Goal: Task Accomplishment & Management: Manage account settings

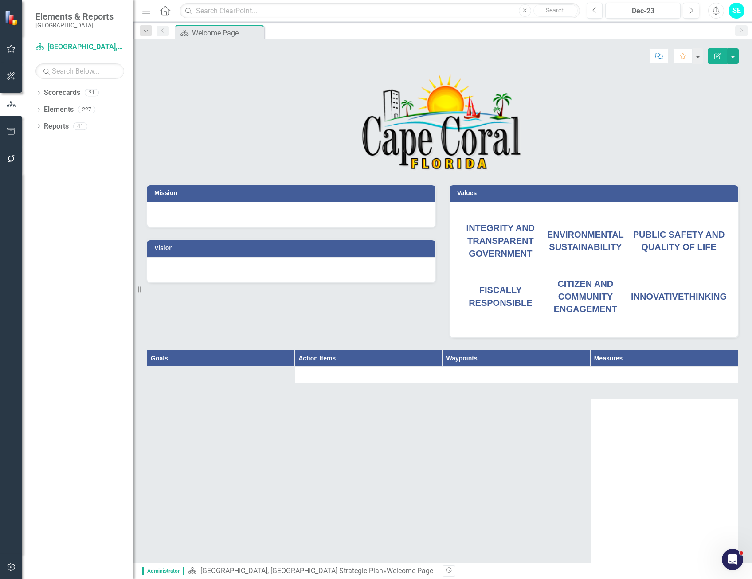
click at [12, 563] on icon "button" at bounding box center [11, 567] width 8 height 8
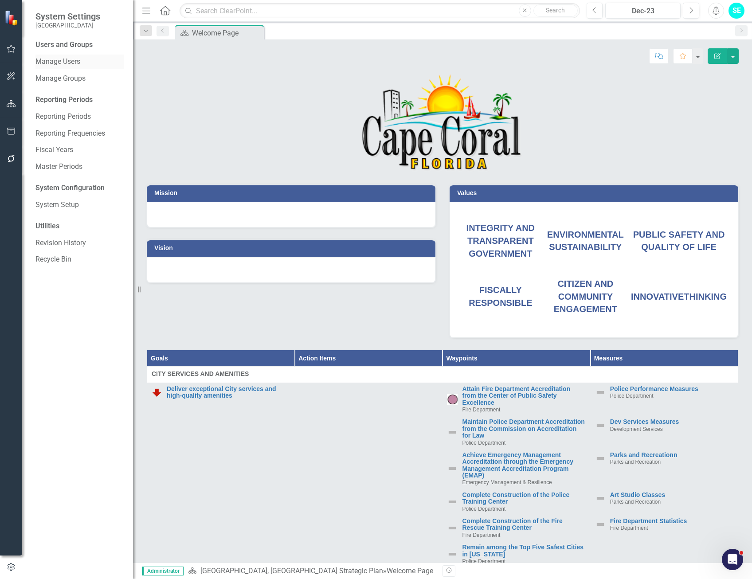
click at [55, 62] on link "Manage Users" at bounding box center [79, 62] width 89 height 10
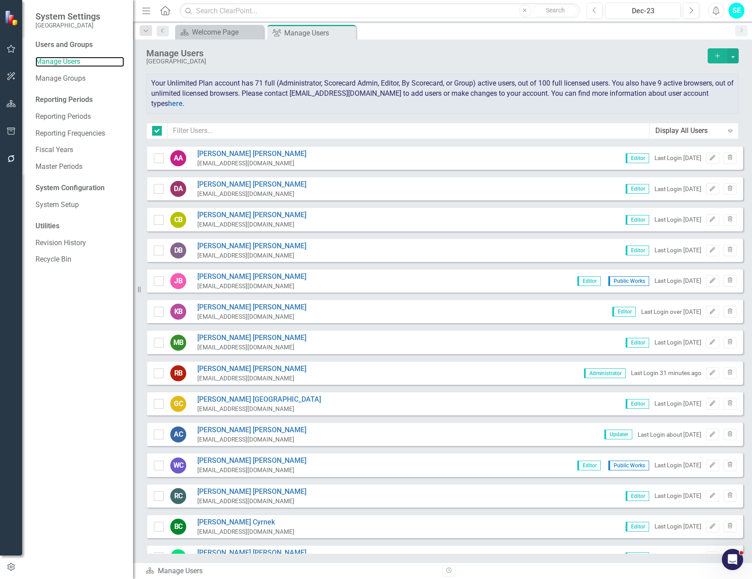
checkbox input "false"
drag, startPoint x: 230, startPoint y: 151, endPoint x: 235, endPoint y: 155, distance: 6.0
click at [230, 151] on link "Ashley Anderson" at bounding box center [251, 154] width 109 height 10
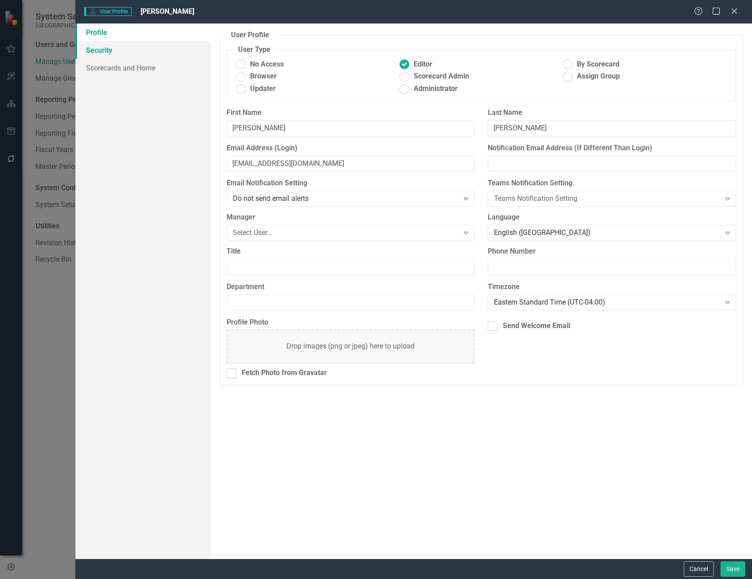
click at [106, 49] on link "Security" at bounding box center [142, 50] width 135 height 18
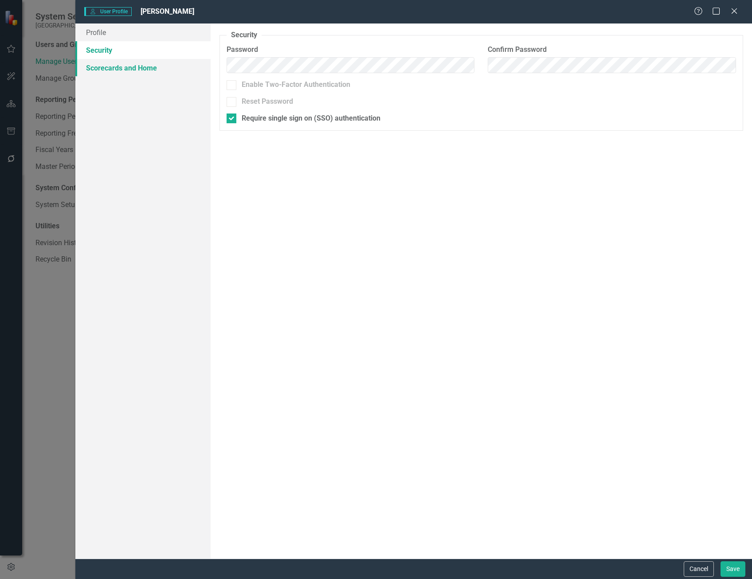
click at [109, 65] on link "Scorecards and Home" at bounding box center [142, 68] width 135 height 18
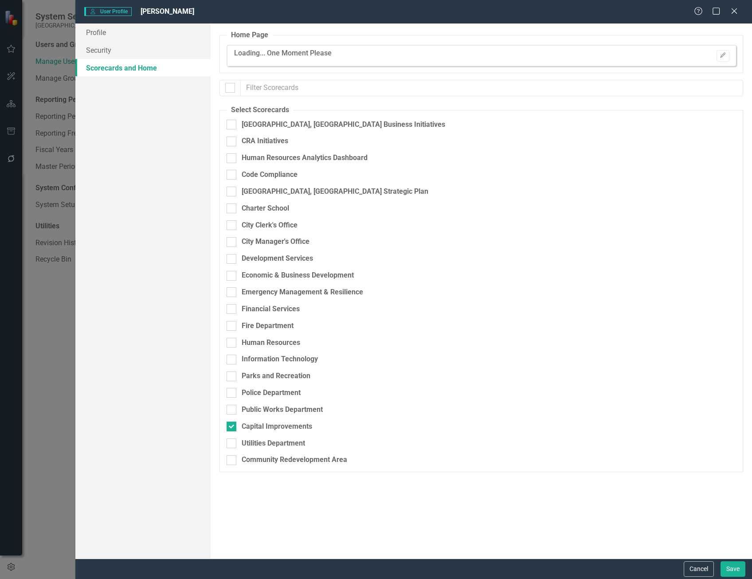
checkbox input "false"
click at [91, 31] on link "Profile" at bounding box center [142, 32] width 135 height 18
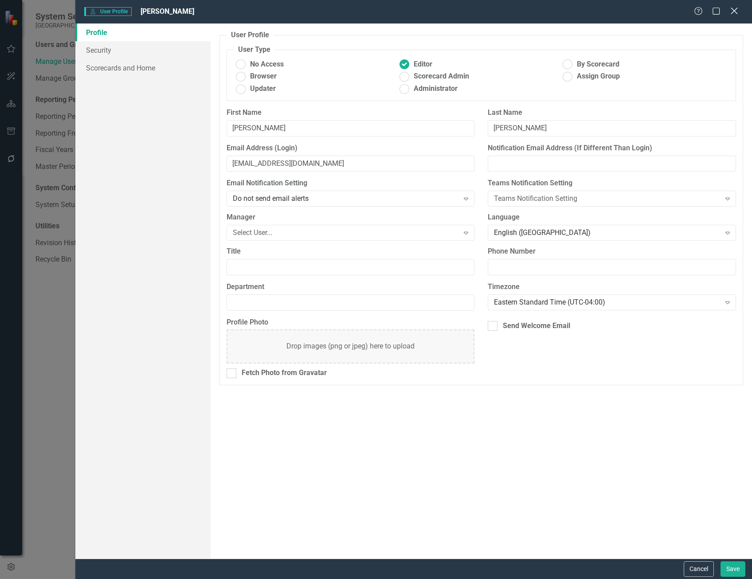
click at [732, 9] on icon at bounding box center [733, 11] width 7 height 7
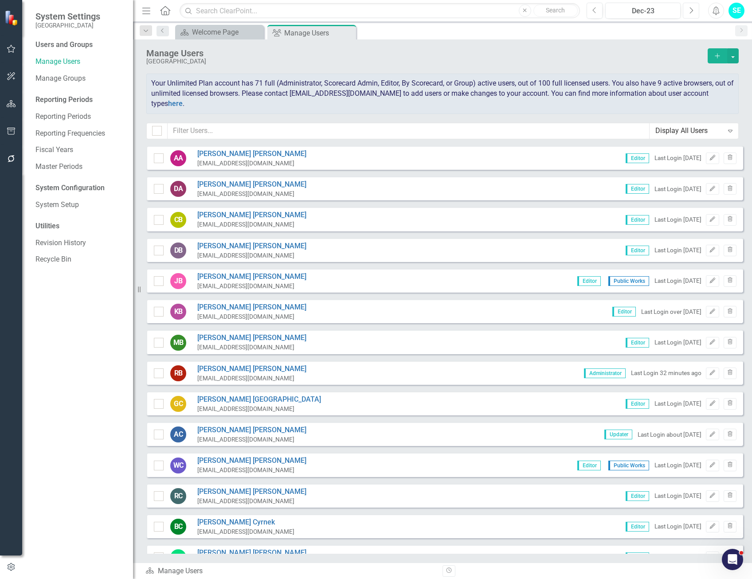
click at [691, 11] on icon "Next" at bounding box center [690, 11] width 5 height 8
click at [691, 12] on icon "Next" at bounding box center [690, 11] width 5 height 8
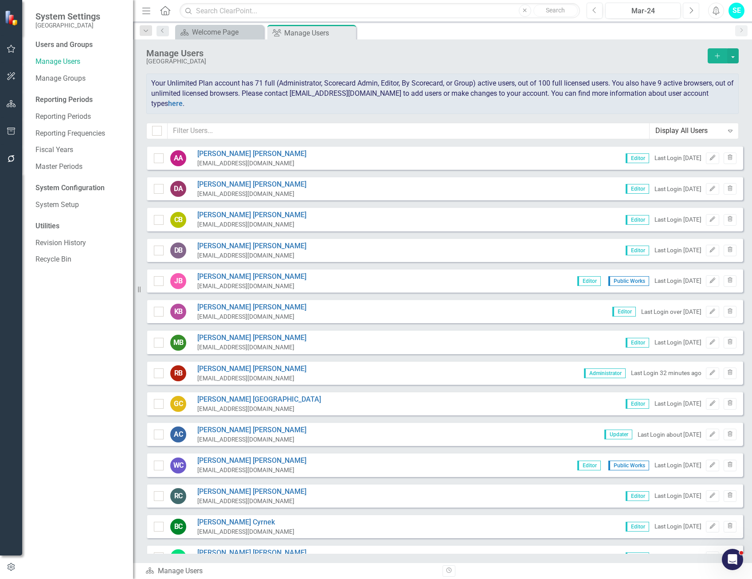
click at [692, 12] on icon "Next" at bounding box center [690, 11] width 5 height 8
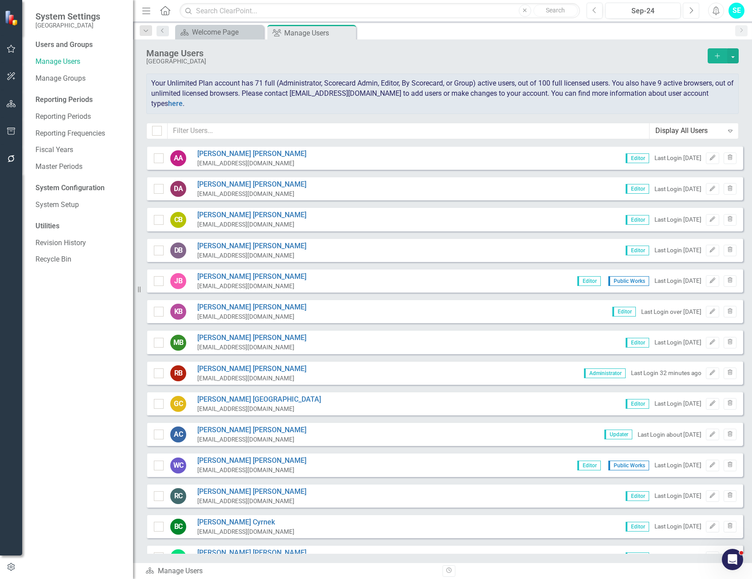
click at [692, 12] on icon "Next" at bounding box center [690, 11] width 5 height 8
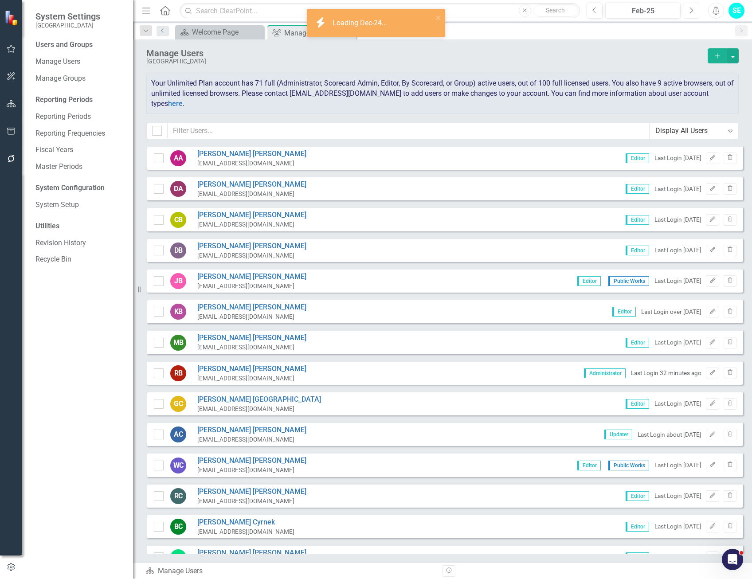
click at [692, 12] on icon "Next" at bounding box center [690, 11] width 5 height 8
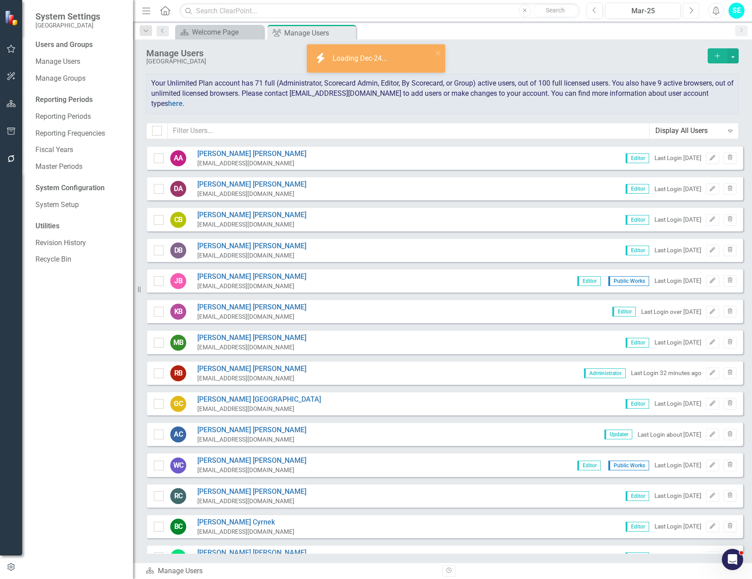
click at [692, 12] on icon "Next" at bounding box center [690, 11] width 5 height 8
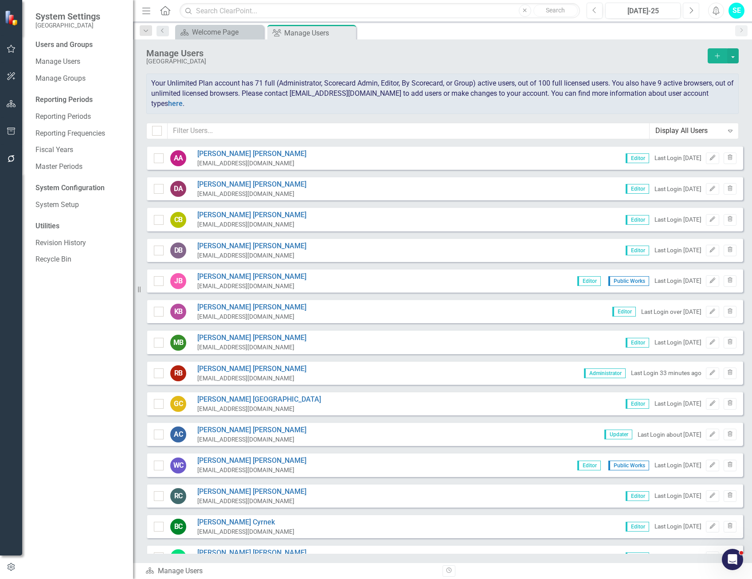
click at [692, 12] on icon "Next" at bounding box center [690, 11] width 5 height 8
click at [8, 79] on icon "button" at bounding box center [11, 76] width 8 height 8
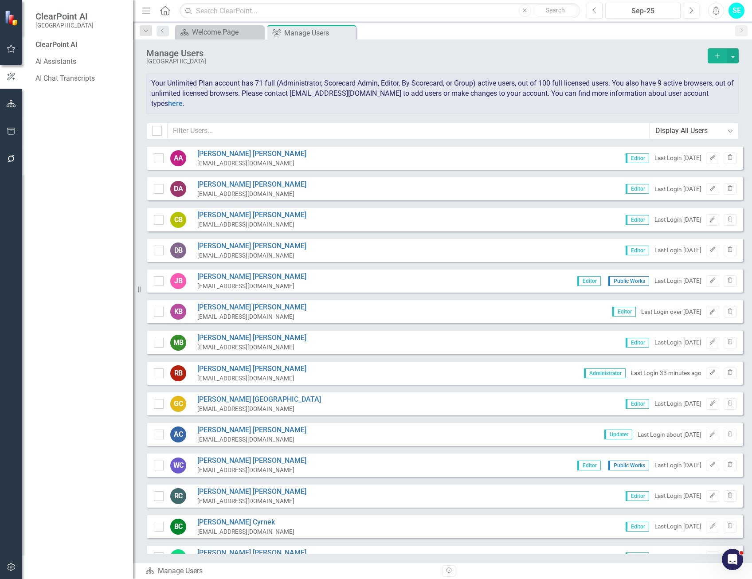
click at [12, 103] on icon "button" at bounding box center [11, 103] width 9 height 7
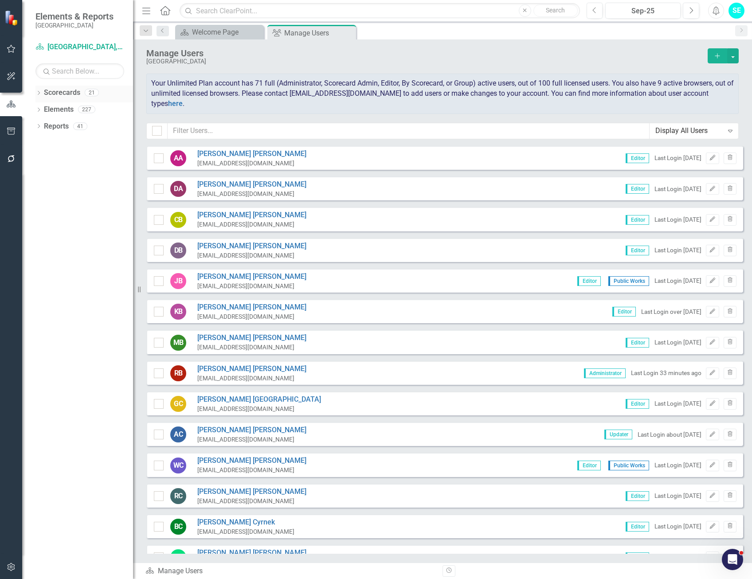
click at [38, 94] on icon "Dropdown" at bounding box center [38, 93] width 6 height 5
click at [83, 48] on link "Scorecard Cape Coral, FL Strategic Plan" at bounding box center [79, 47] width 89 height 10
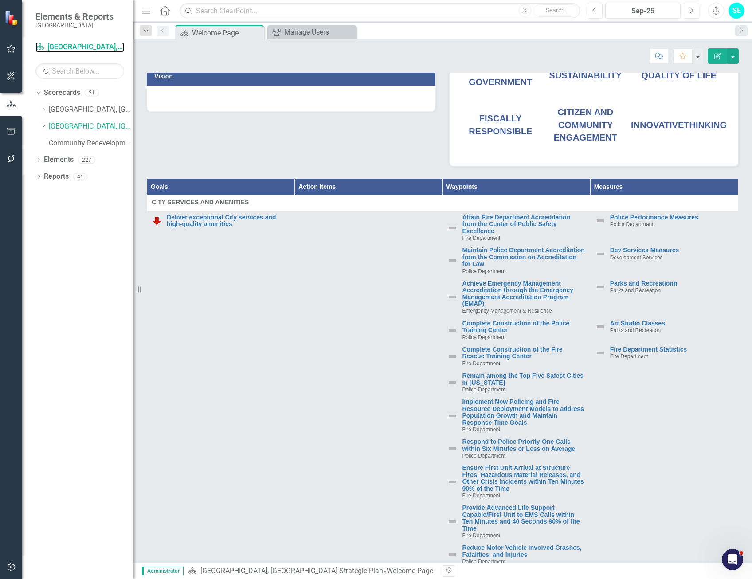
scroll to position [177, 0]
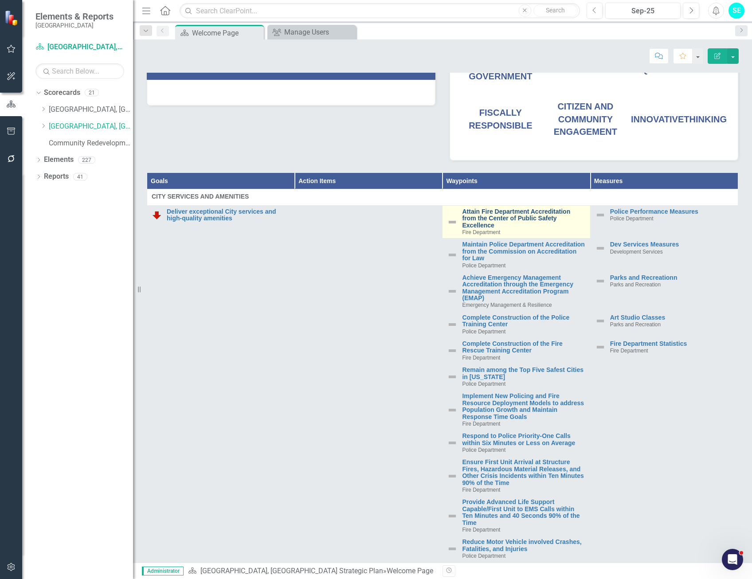
click at [485, 220] on link "Attain Fire Department Accreditation from the Center of Public Safety Excellence" at bounding box center [523, 218] width 123 height 20
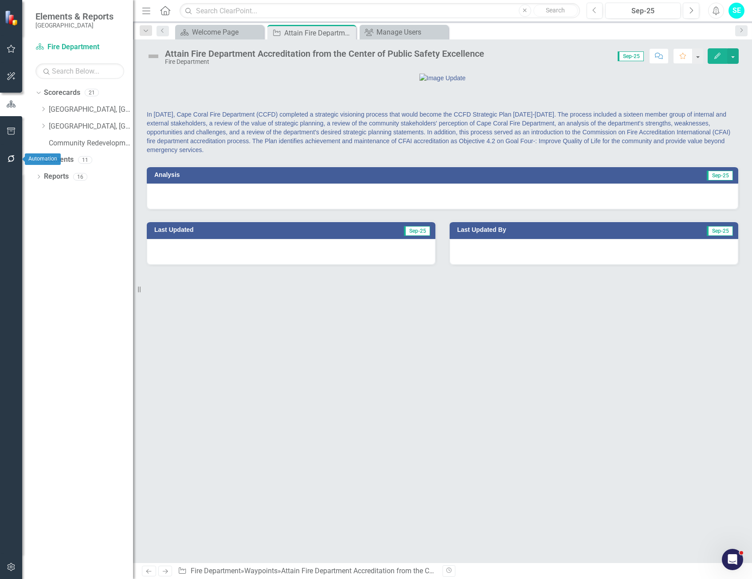
click at [12, 158] on icon "button" at bounding box center [11, 158] width 9 height 7
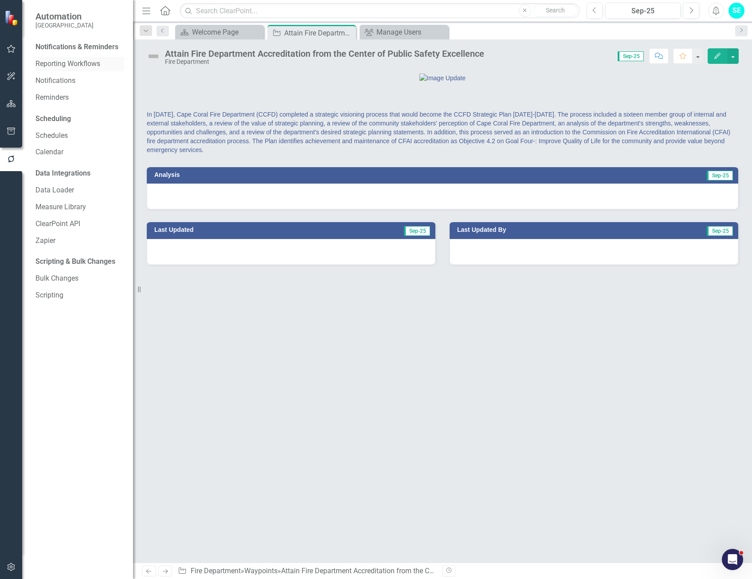
click at [83, 66] on link "Reporting Workflows" at bounding box center [79, 64] width 89 height 10
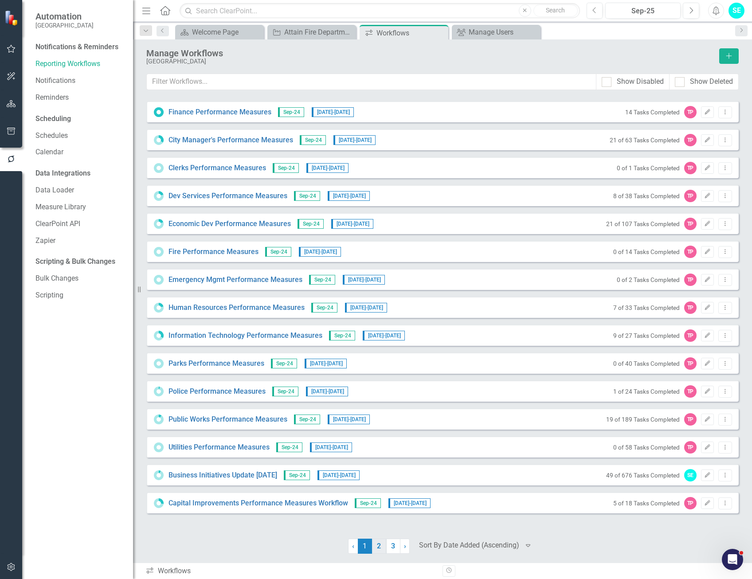
click at [377, 547] on link "2" at bounding box center [379, 546] width 14 height 15
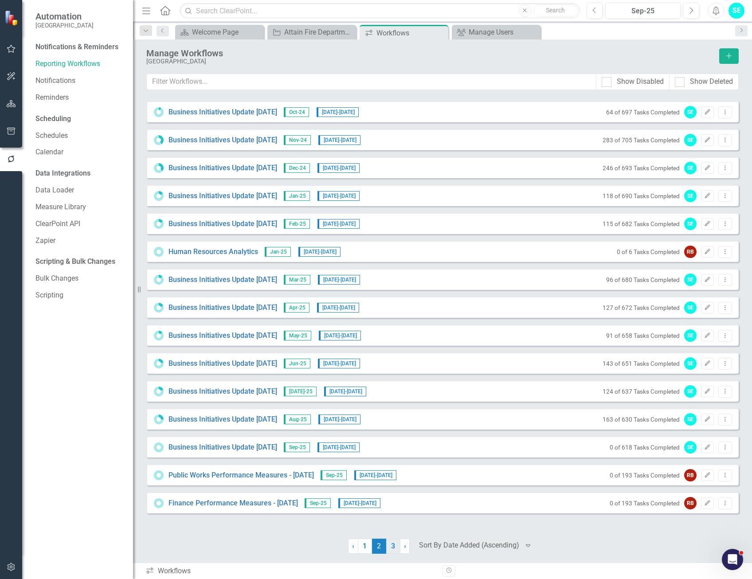
click at [396, 547] on link "3" at bounding box center [393, 546] width 14 height 15
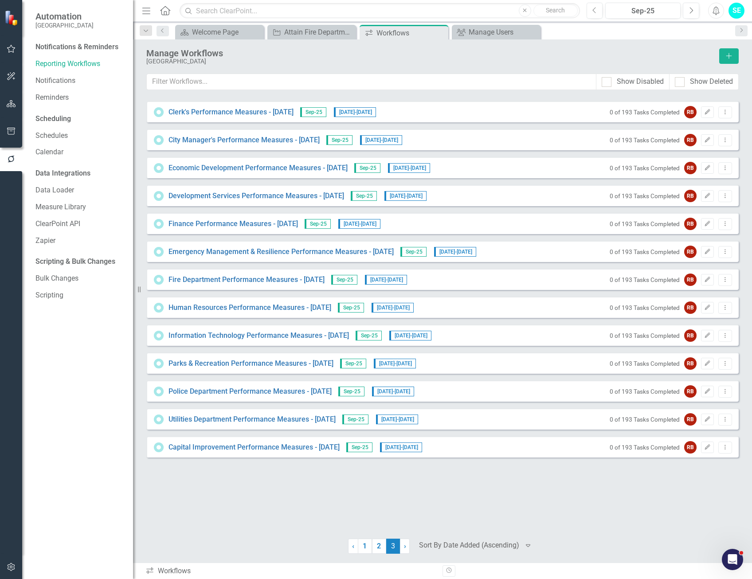
click at [93, 459] on div "Notifications & Reminders Reporting Workflows Notifications Reminders Schedulin…" at bounding box center [77, 309] width 111 height 539
click at [259, 498] on div "Clerk's Performance Measures - Sept 25 Sep-25 9/2/25 - 9/26/25 0 of 193 Tasks C…" at bounding box center [442, 314] width 592 height 426
drag, startPoint x: 80, startPoint y: 490, endPoint x: 133, endPoint y: 505, distance: 54.4
click at [80, 490] on div "Notifications & Reminders Reporting Workflows Notifications Reminders Schedulin…" at bounding box center [77, 309] width 111 height 539
click at [85, 486] on div "Notifications & Reminders Reporting Workflows Notifications Reminders Schedulin…" at bounding box center [77, 309] width 111 height 539
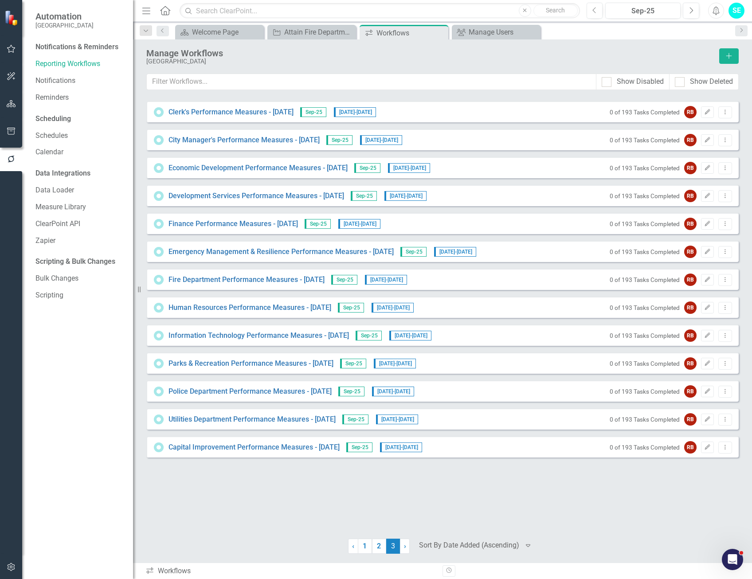
click at [212, 503] on div "Clerk's Performance Measures - Sept 25 Sep-25 9/2/25 - 9/26/25 0 of 193 Tasks C…" at bounding box center [442, 314] width 592 height 426
click at [189, 506] on div "Clerk's Performance Measures - Sept 25 Sep-25 9/2/25 - 9/26/25 0 of 193 Tasks C…" at bounding box center [442, 314] width 592 height 426
click at [158, 496] on div "Clerk's Performance Measures - Sept 25 Sep-25 9/2/25 - 9/26/25 0 of 193 Tasks C…" at bounding box center [442, 314] width 592 height 426
click at [121, 512] on div "Notifications & Reminders Reporting Workflows Notifications Reminders Schedulin…" at bounding box center [77, 309] width 111 height 539
drag, startPoint x: 94, startPoint y: 500, endPoint x: 214, endPoint y: 507, distance: 119.9
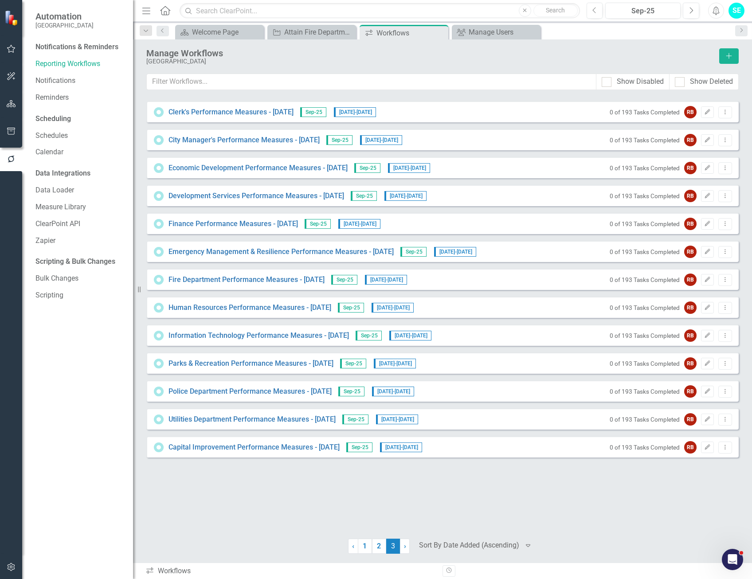
click at [98, 498] on div "Notifications & Reminders Reporting Workflows Notifications Reminders Schedulin…" at bounding box center [77, 309] width 111 height 539
click at [8, 103] on icon "button" at bounding box center [11, 103] width 9 height 7
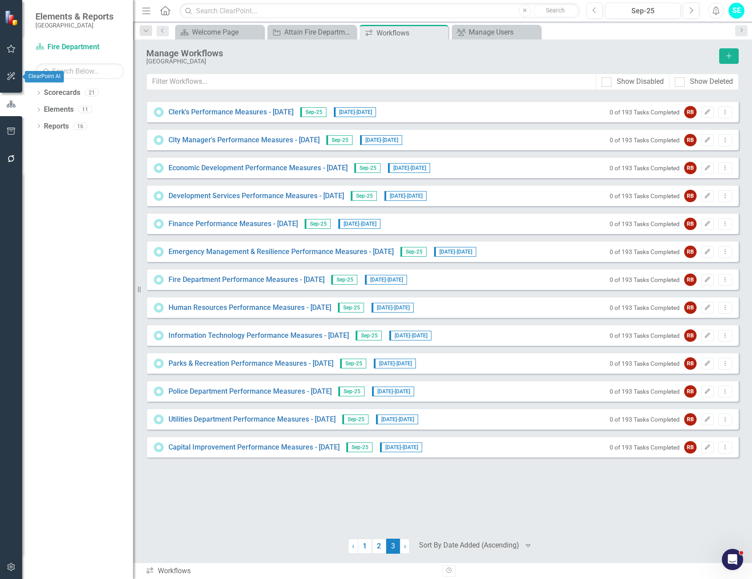
click at [8, 76] on icon "button" at bounding box center [11, 76] width 9 height 7
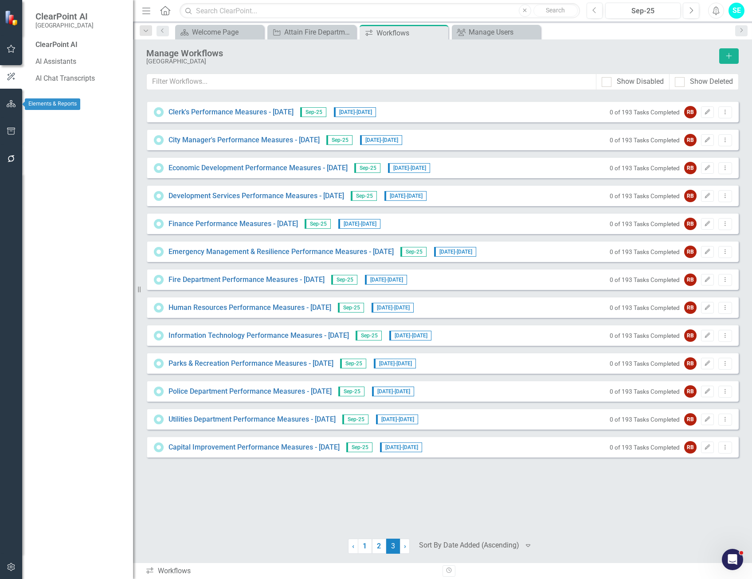
click at [12, 101] on icon "button" at bounding box center [11, 103] width 9 height 7
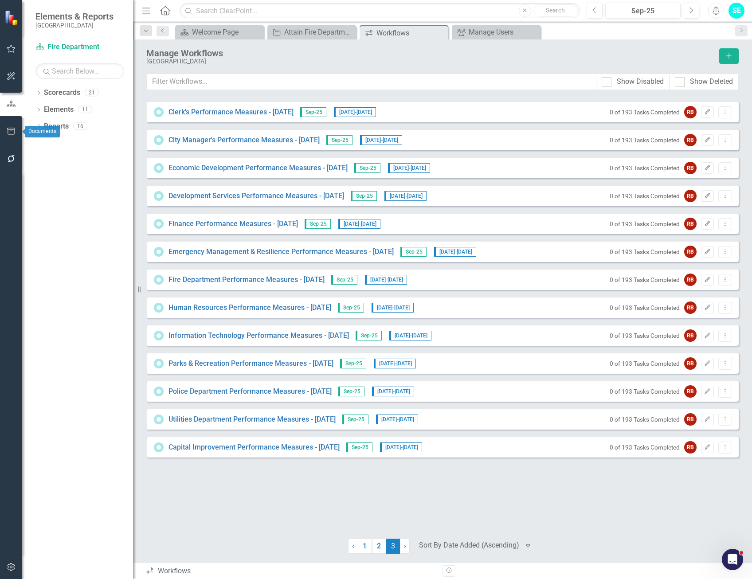
click at [6, 131] on button "button" at bounding box center [11, 131] width 20 height 19
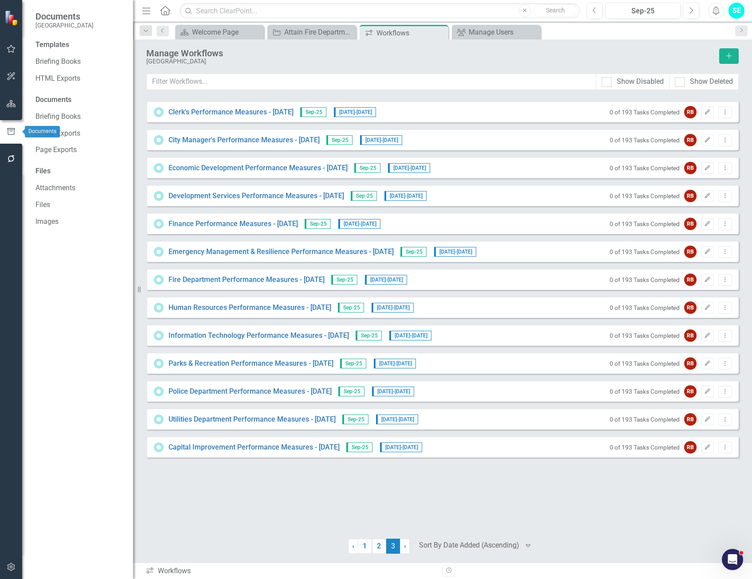
click at [8, 111] on button "button" at bounding box center [11, 104] width 20 height 19
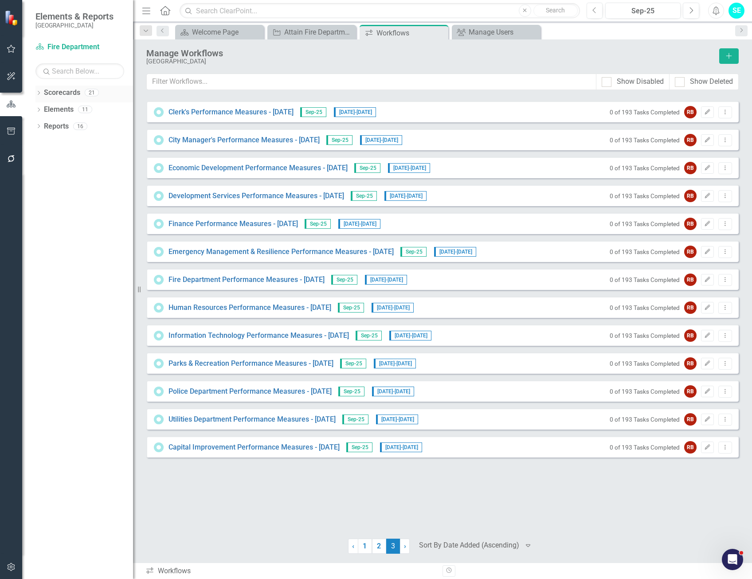
click at [43, 90] on div "Dropdown Scorecards 21" at bounding box center [84, 94] width 98 height 17
click at [43, 92] on div "Dropdown Scorecards 21" at bounding box center [84, 94] width 98 height 17
click at [42, 93] on div "Dropdown Scorecards 21" at bounding box center [84, 94] width 98 height 17
click at [441, 31] on icon "Close" at bounding box center [439, 32] width 9 height 7
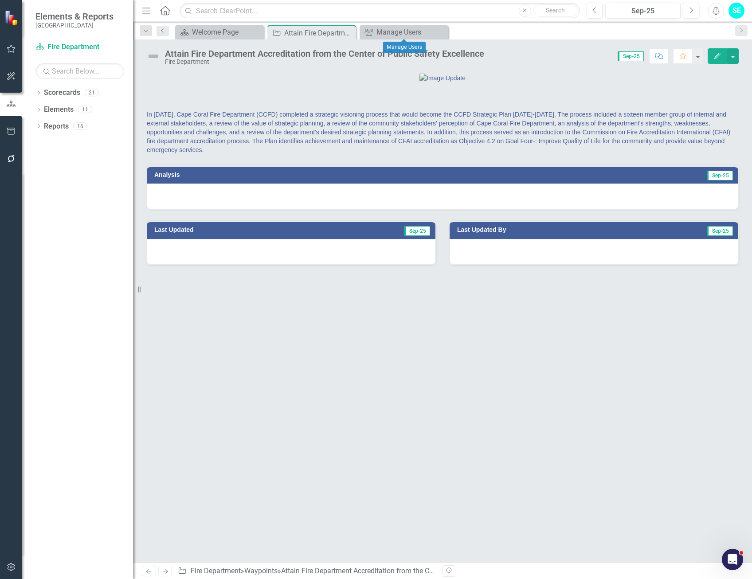
click at [0, 0] on icon "Close" at bounding box center [0, 0] width 0 height 0
click at [347, 33] on icon "Close" at bounding box center [347, 32] width 9 height 7
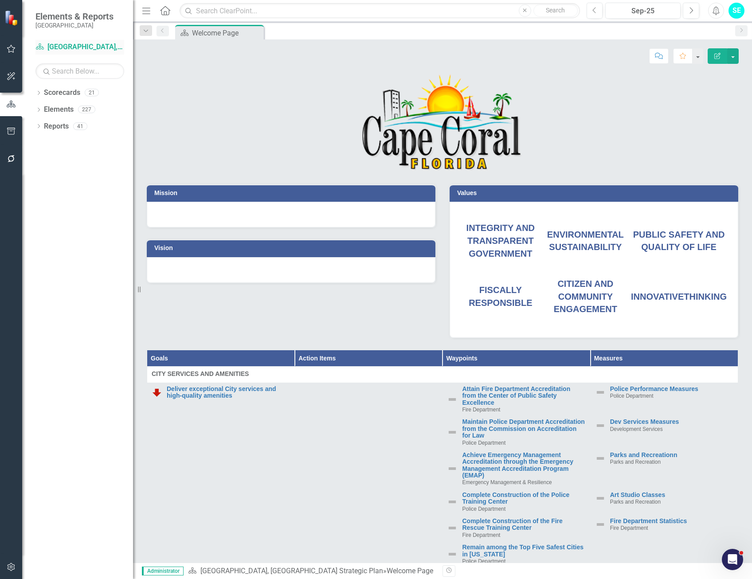
click at [74, 47] on link "Scorecard Cape Coral, FL Strategic Plan" at bounding box center [79, 47] width 89 height 10
click at [53, 93] on link "Scorecards" at bounding box center [62, 93] width 36 height 10
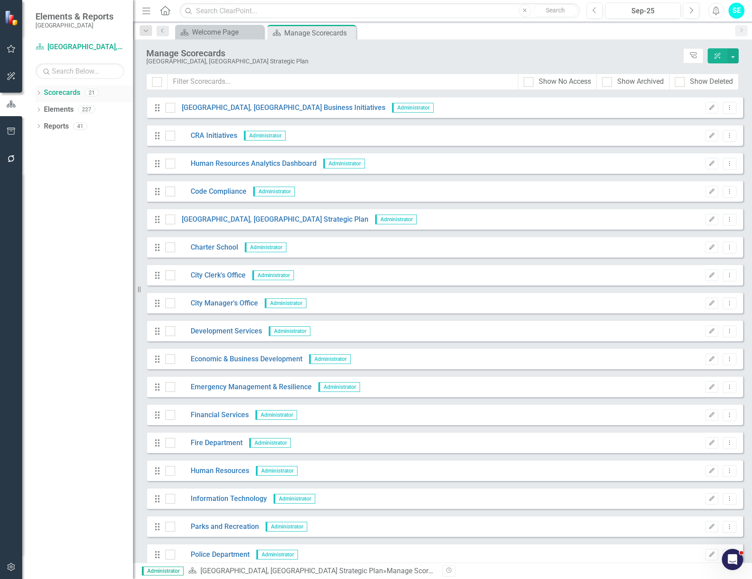
click at [39, 93] on icon "Dropdown" at bounding box center [38, 93] width 6 height 5
click at [68, 110] on link "[GEOGRAPHIC_DATA], [GEOGRAPHIC_DATA] Business Initiatives" at bounding box center [91, 110] width 84 height 10
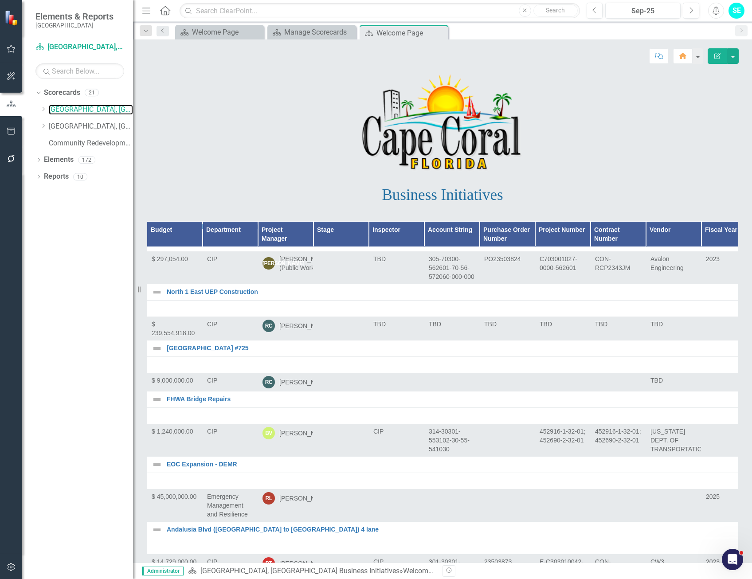
scroll to position [1064, 0]
click at [272, 166] on link "Fire Station 10 Replacement A/E Services" at bounding box center [459, 162] width 585 height 7
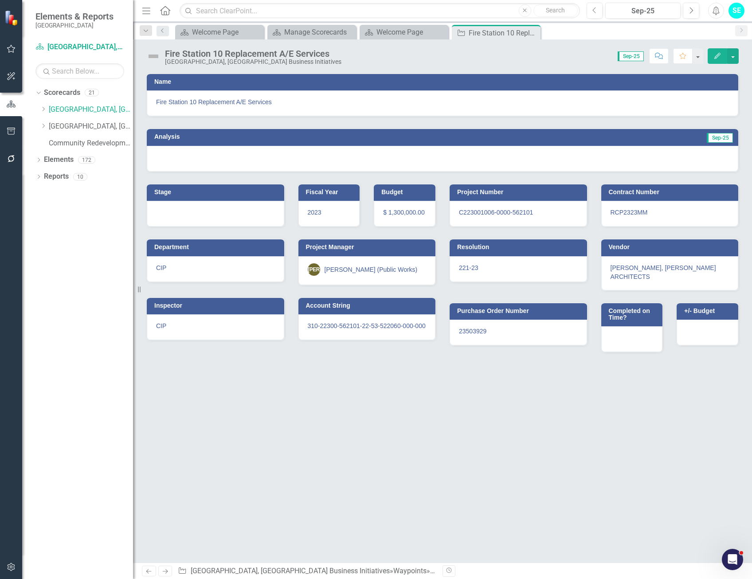
click at [718, 54] on icon "Edit" at bounding box center [717, 56] width 8 height 6
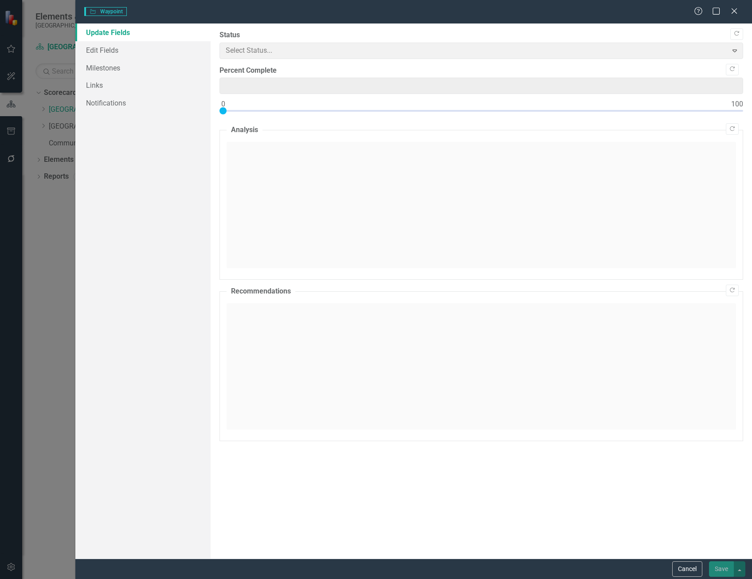
type input "0"
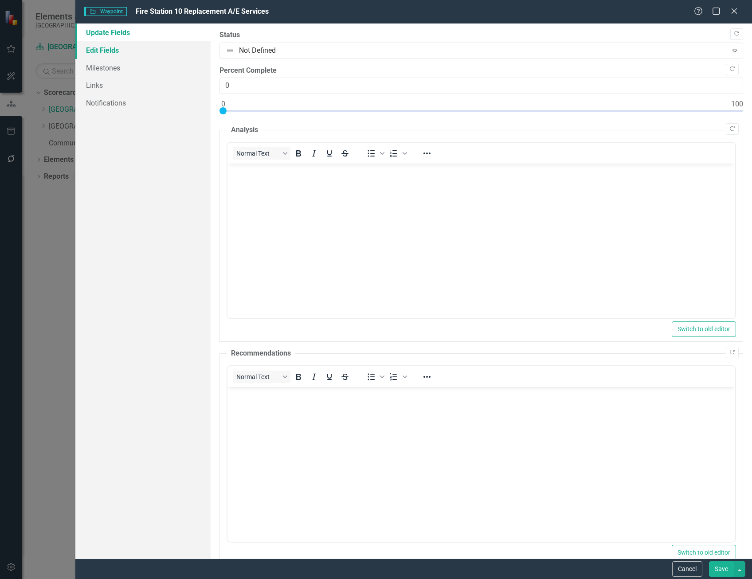
click at [118, 48] on link "Edit Fields" at bounding box center [142, 50] width 135 height 18
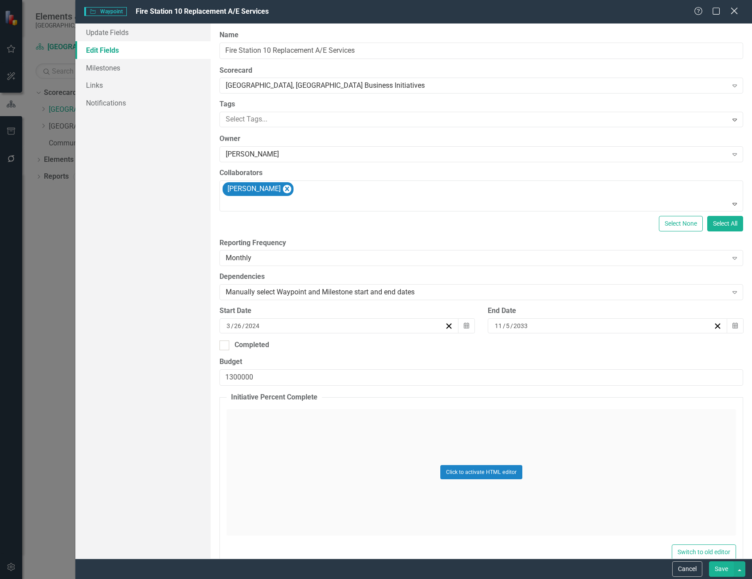
click at [731, 13] on icon "Close" at bounding box center [733, 11] width 11 height 8
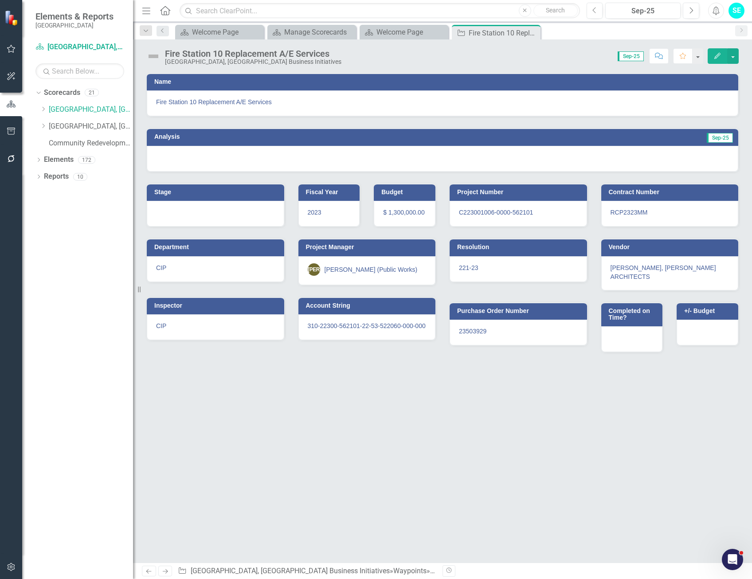
drag, startPoint x: 532, startPoint y: 33, endPoint x: 478, endPoint y: 29, distance: 53.8
click at [0, 0] on icon "Close" at bounding box center [0, 0] width 0 height 0
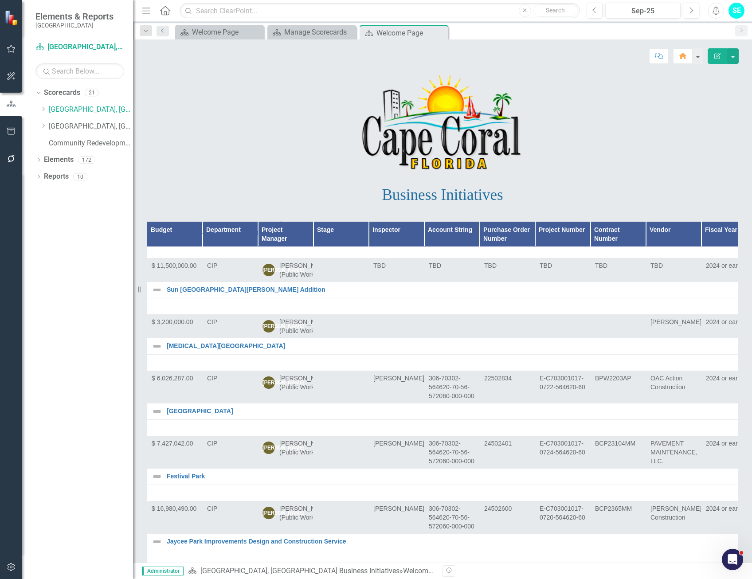
scroll to position [621, 0]
click at [209, 236] on link "[GEOGRAPHIC_DATA][PERSON_NAME]" at bounding box center [459, 232] width 585 height 7
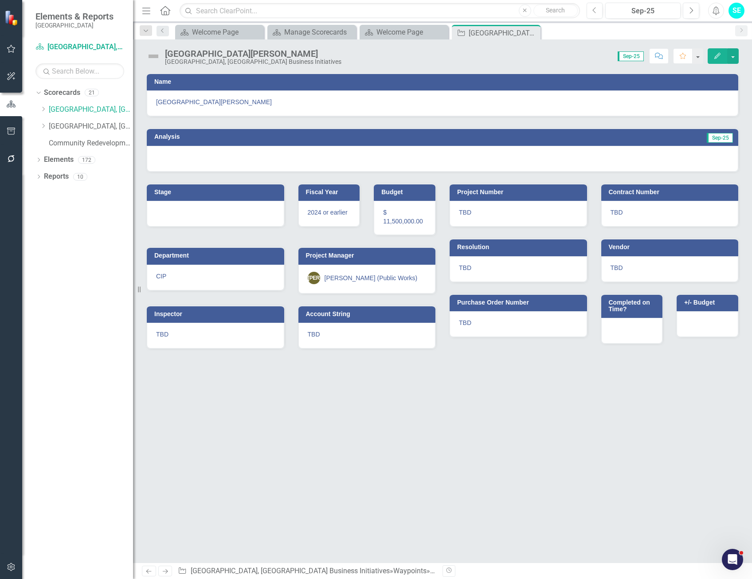
click at [719, 55] on icon "button" at bounding box center [717, 56] width 6 height 6
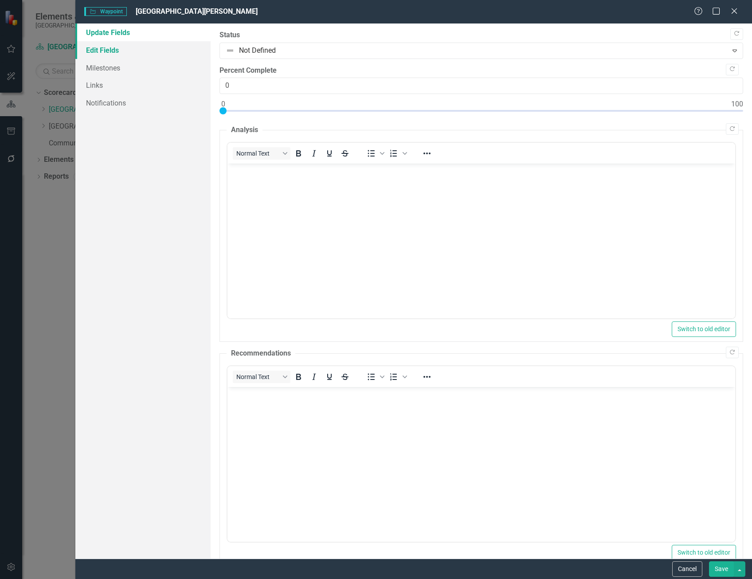
click at [130, 50] on link "Edit Fields" at bounding box center [142, 50] width 135 height 18
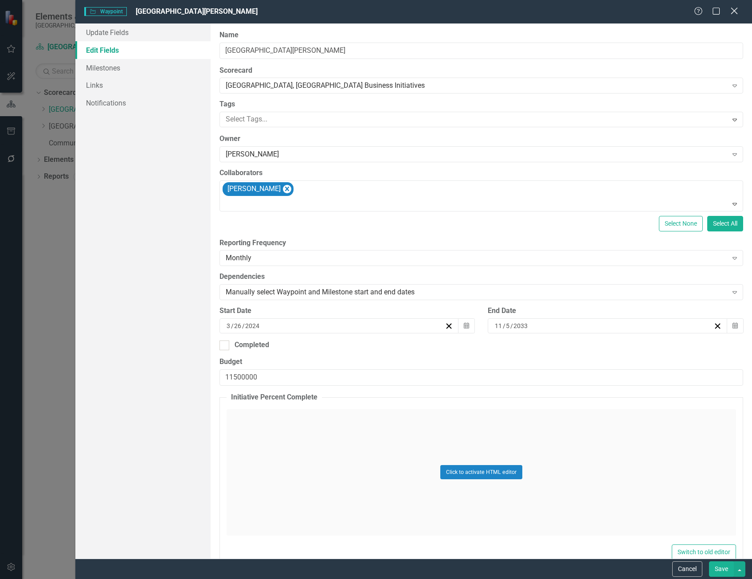
click at [734, 13] on icon "Close" at bounding box center [733, 11] width 11 height 8
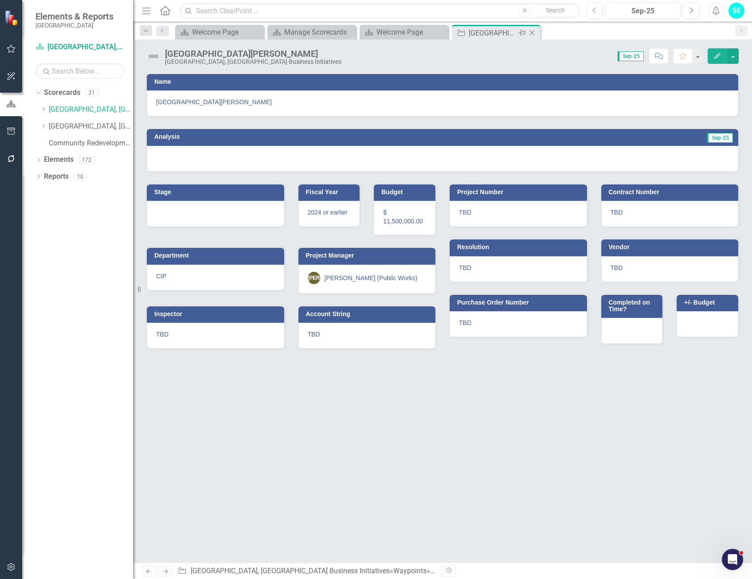
click at [532, 32] on icon at bounding box center [532, 33] width 5 height 5
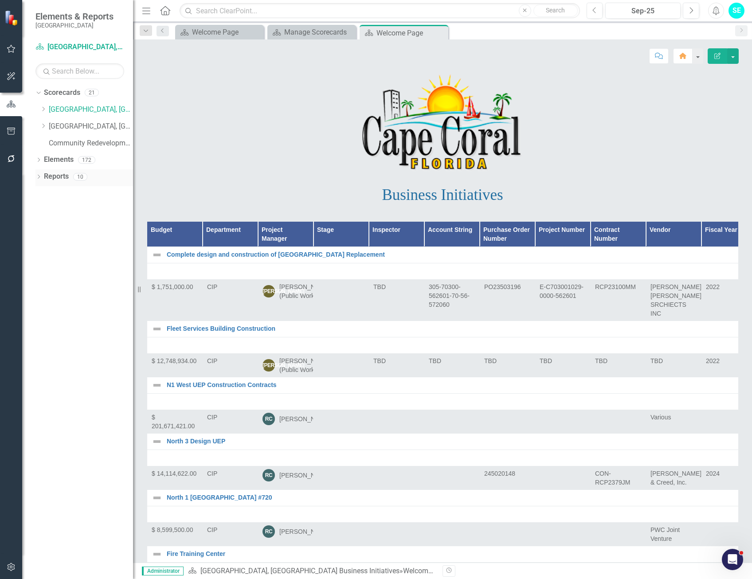
click at [38, 176] on icon "Dropdown" at bounding box center [38, 177] width 6 height 5
click at [43, 239] on icon "Dropdown" at bounding box center [42, 241] width 6 height 5
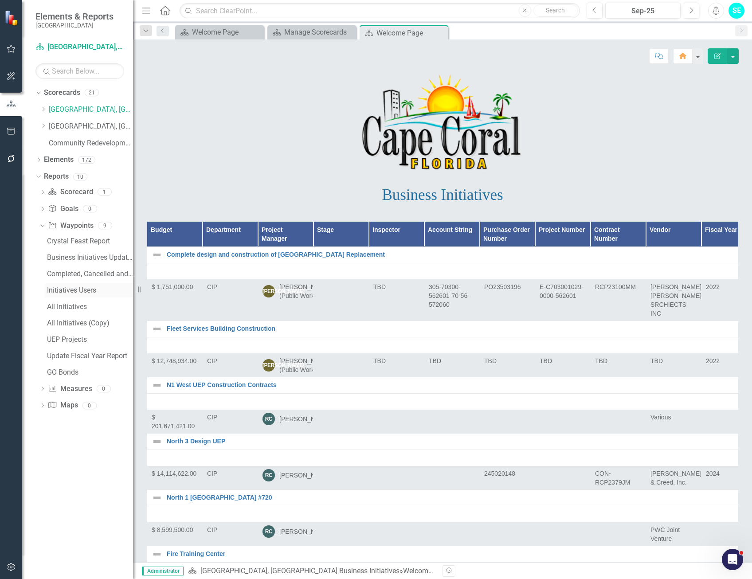
click at [71, 287] on div "Initiatives Users" at bounding box center [90, 290] width 86 height 8
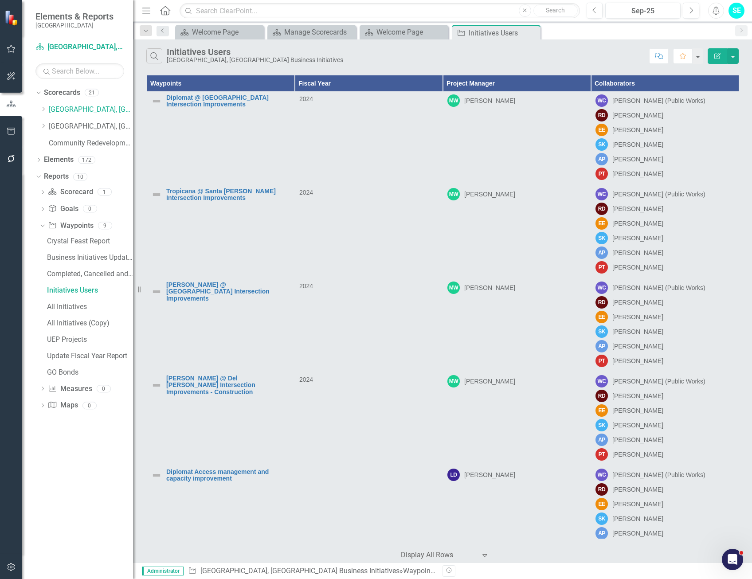
click at [717, 55] on icon "button" at bounding box center [717, 56] width 6 height 6
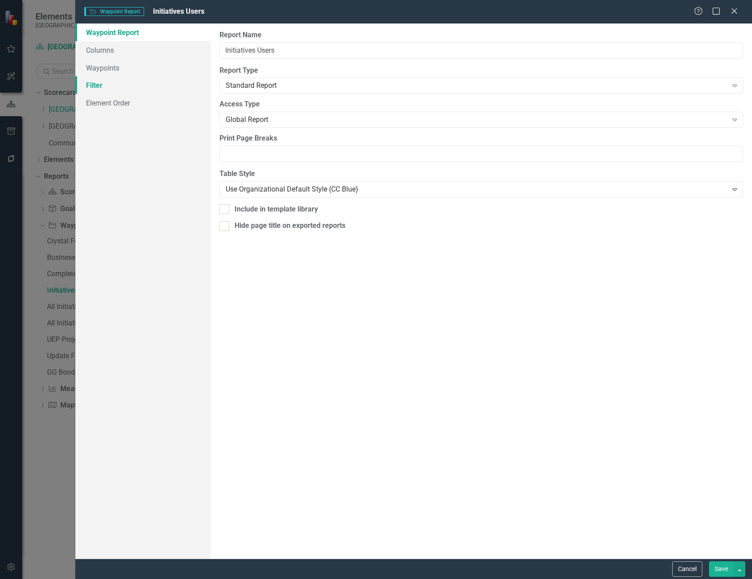
click at [125, 82] on link "Filter" at bounding box center [142, 85] width 135 height 18
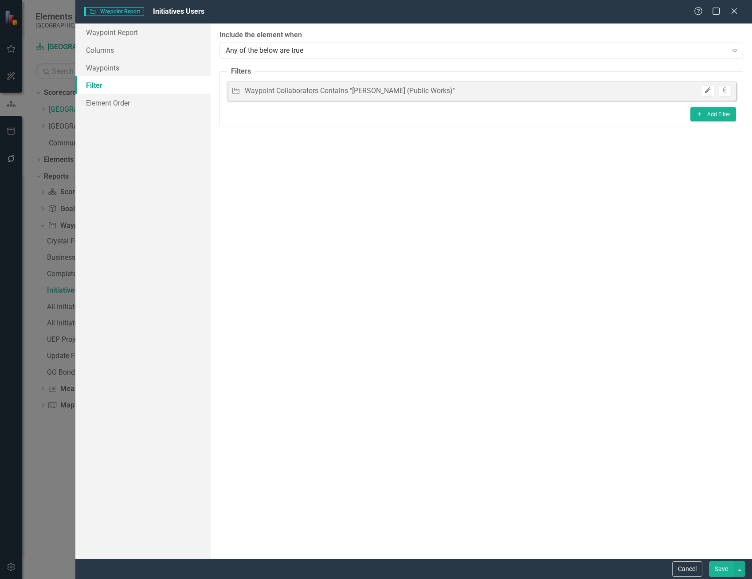
click at [706, 89] on icon "Edit" at bounding box center [707, 90] width 7 height 5
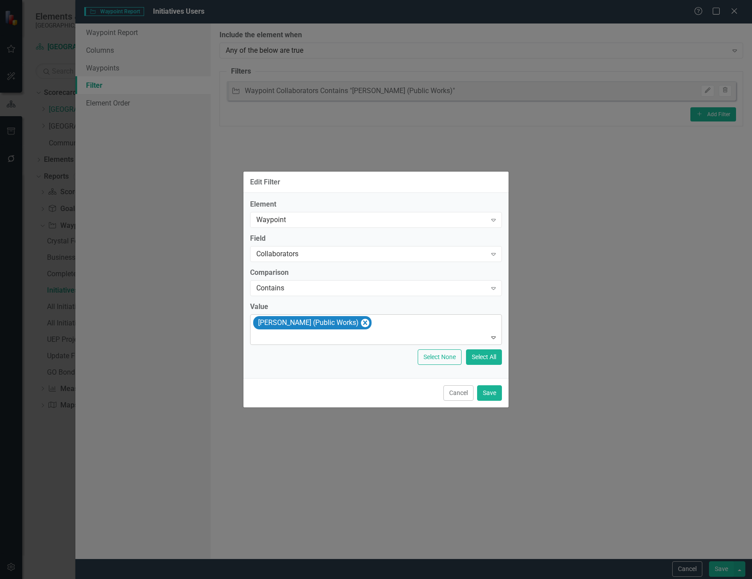
click at [362, 323] on icon "Remove William Corbett (Public Works)" at bounding box center [365, 322] width 8 height 11
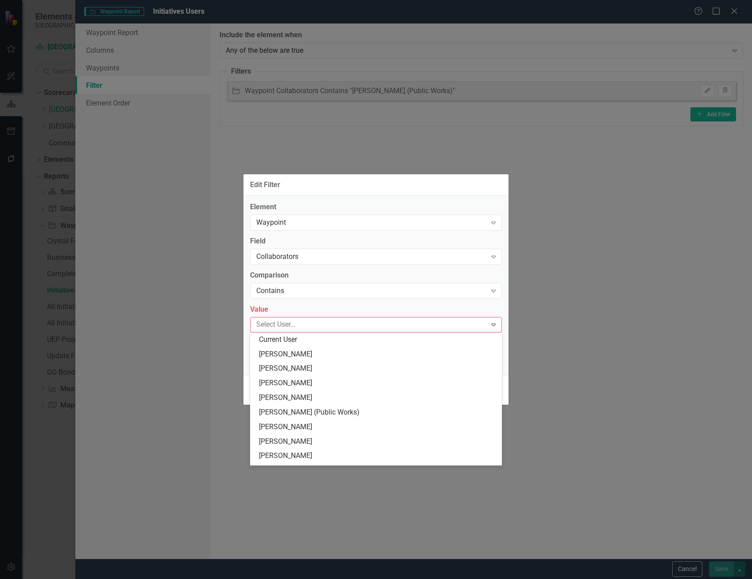
click at [362, 321] on div at bounding box center [370, 325] width 234 height 12
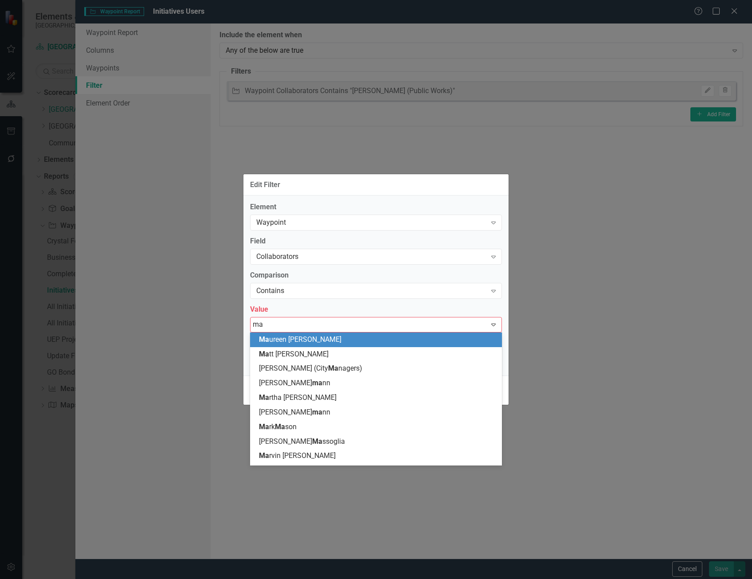
type input "mar"
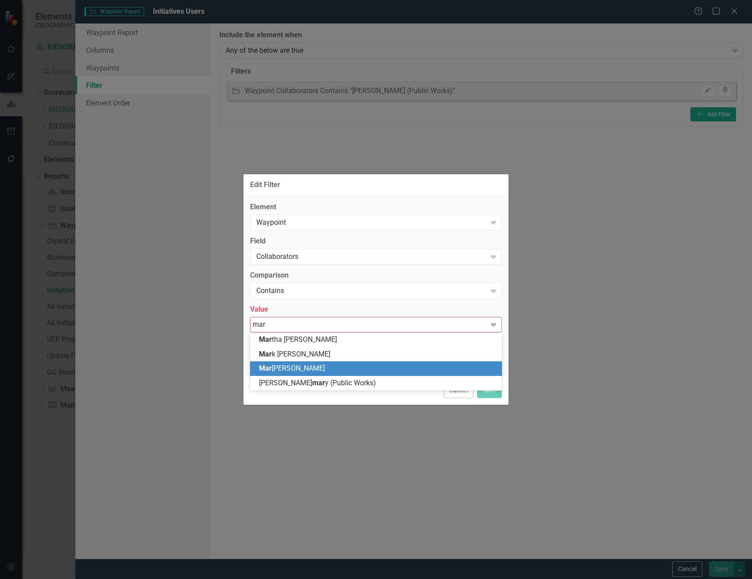
click at [359, 370] on div "Mar vin Negron" at bounding box center [378, 368] width 238 height 10
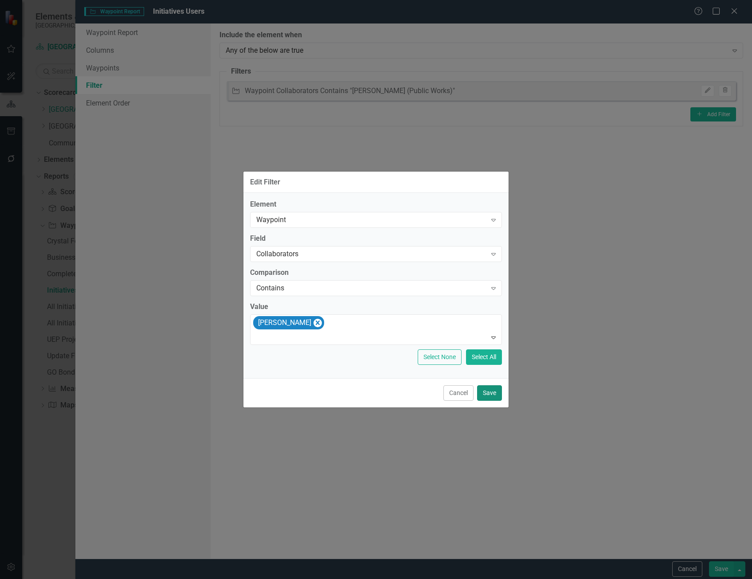
click at [489, 390] on button "Save" at bounding box center [489, 393] width 25 height 16
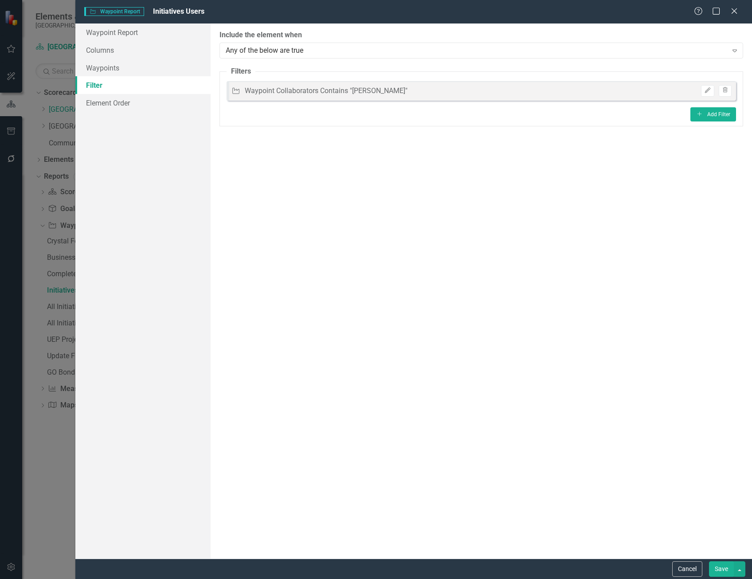
click at [722, 570] on button "Save" at bounding box center [721, 569] width 25 height 16
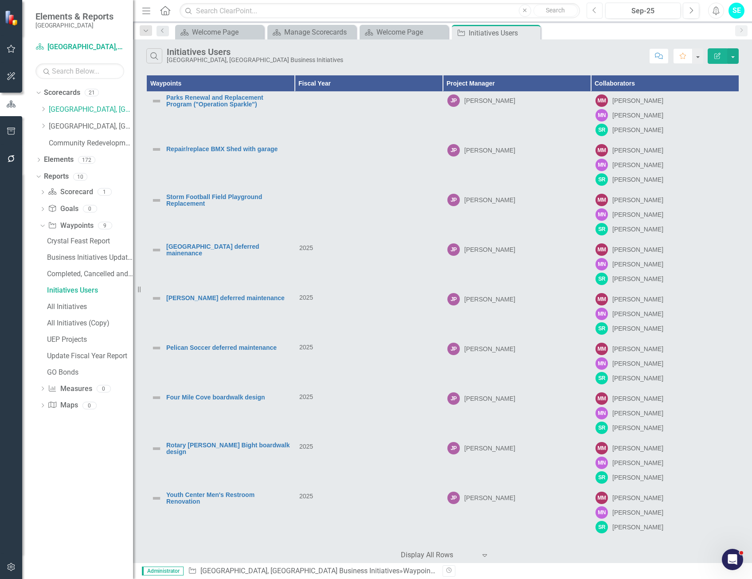
click at [594, 10] on icon "Previous" at bounding box center [594, 11] width 5 height 8
click at [685, 12] on button "Next" at bounding box center [691, 11] width 16 height 16
click at [735, 55] on button "button" at bounding box center [733, 56] width 12 height 16
click at [715, 93] on link "PDF Export to PDF" at bounding box center [703, 90] width 70 height 16
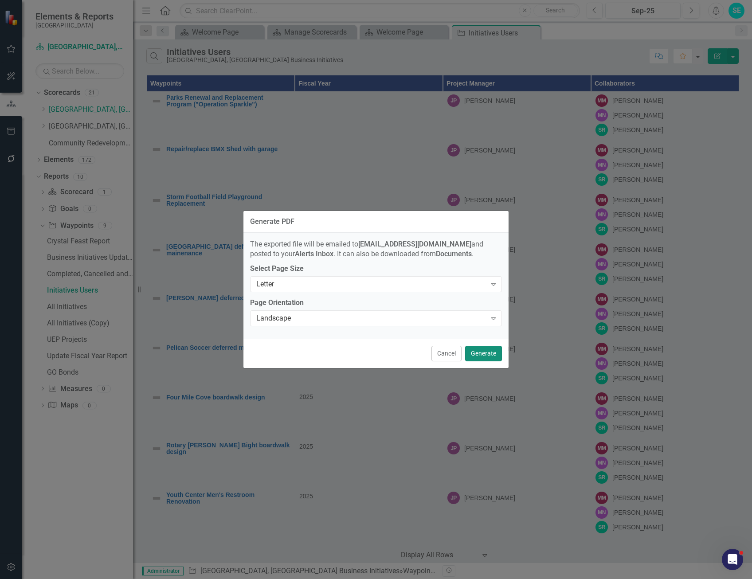
drag, startPoint x: 485, startPoint y: 356, endPoint x: 504, endPoint y: 369, distance: 22.6
click at [484, 356] on button "Generate" at bounding box center [483, 354] width 37 height 16
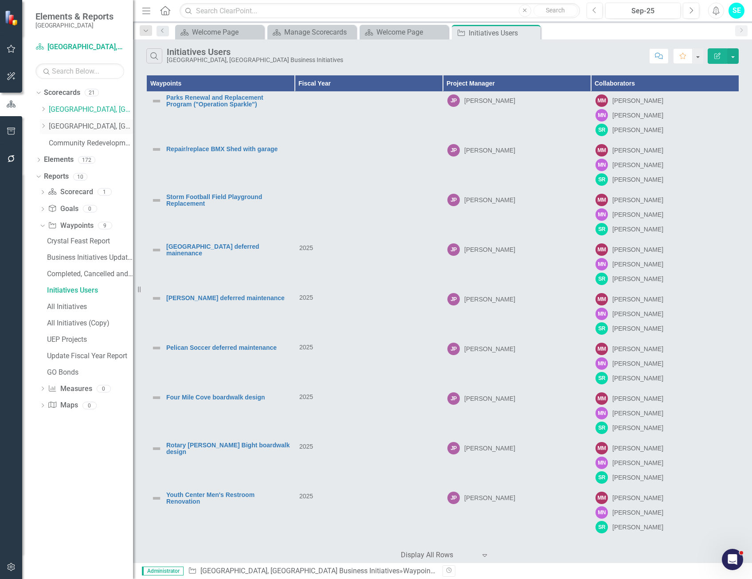
drag, startPoint x: 90, startPoint y: 127, endPoint x: 91, endPoint y: 131, distance: 4.5
click at [90, 127] on link "[GEOGRAPHIC_DATA], [GEOGRAPHIC_DATA] Strategic Plan" at bounding box center [91, 126] width 84 height 10
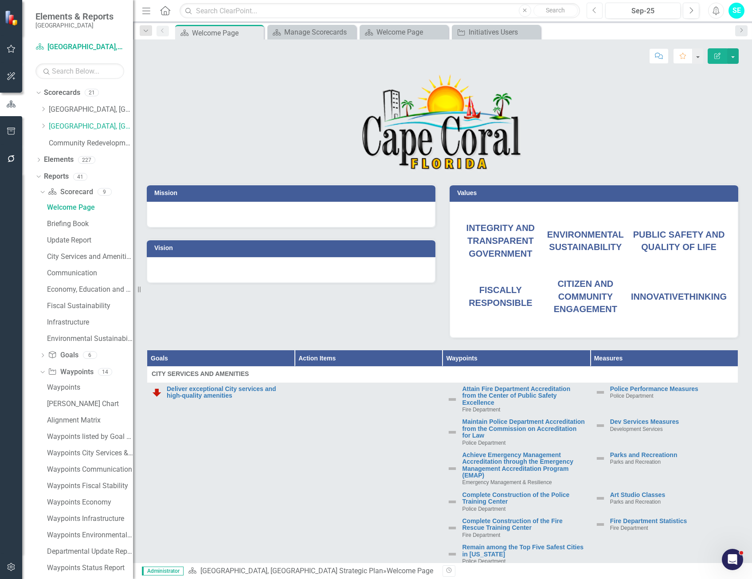
click at [591, 10] on button "Previous" at bounding box center [594, 11] width 16 height 16
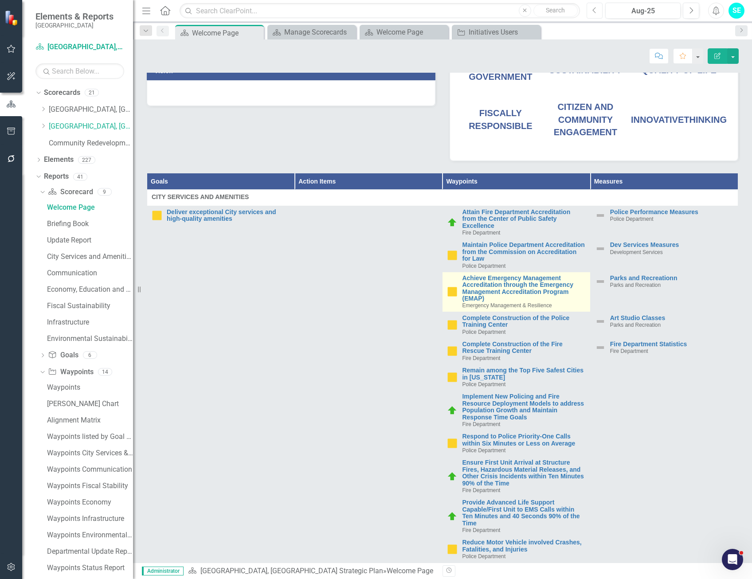
scroll to position [177, 0]
click at [499, 283] on link "Achieve Emergency Management Accreditation through the Emergency Management Acc…" at bounding box center [523, 287] width 123 height 27
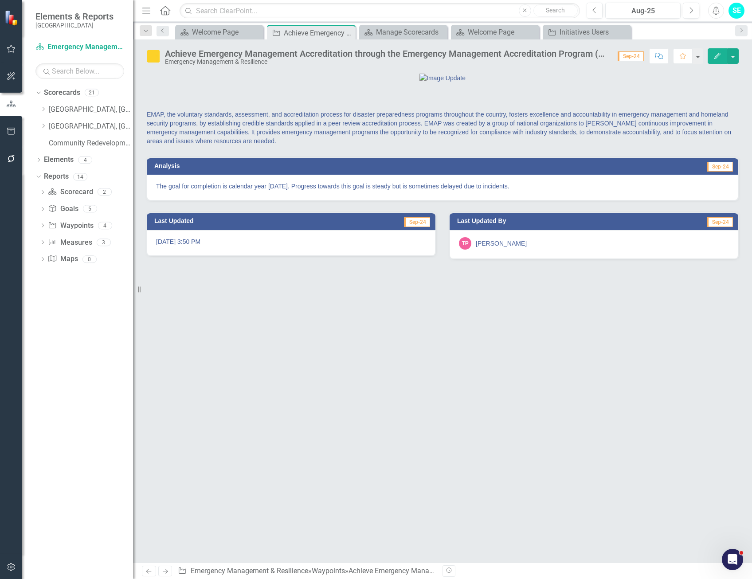
click at [718, 59] on button "Edit" at bounding box center [717, 56] width 20 height 16
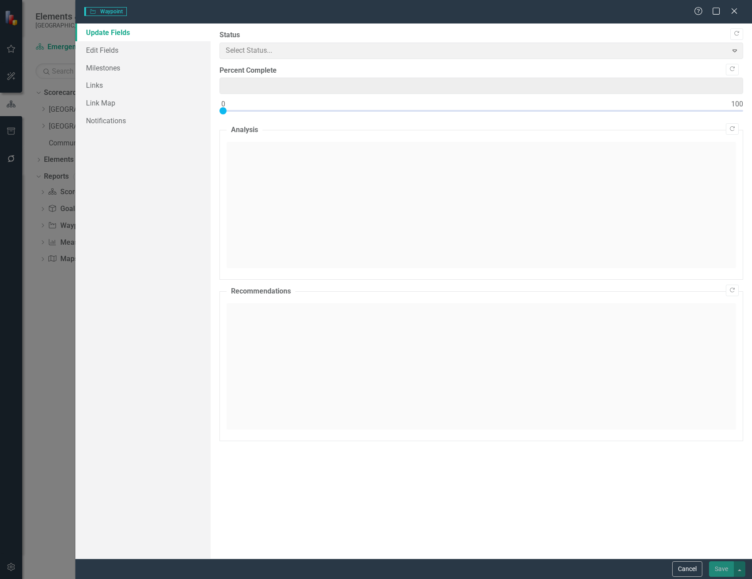
type input "0"
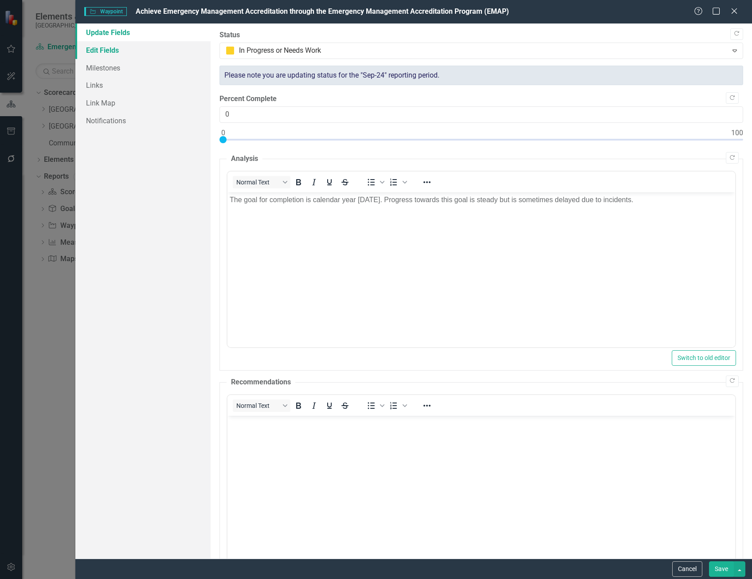
click at [131, 48] on link "Edit Fields" at bounding box center [142, 50] width 135 height 18
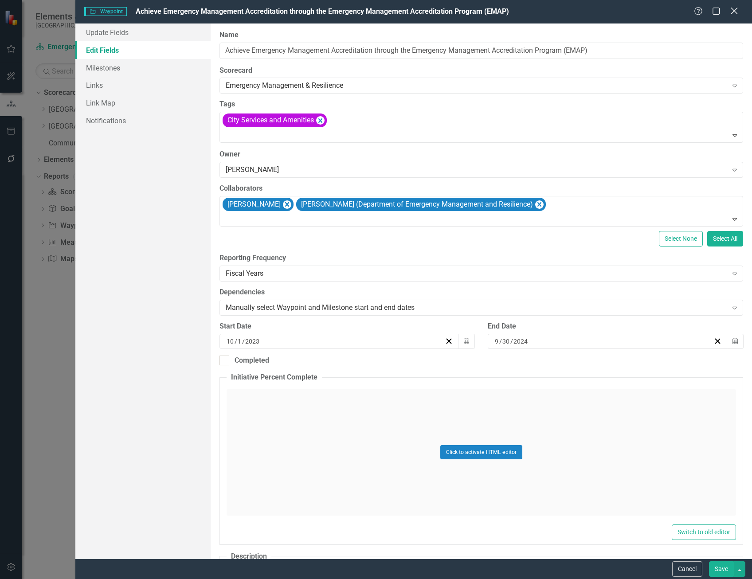
click at [738, 12] on icon "Close" at bounding box center [733, 11] width 11 height 8
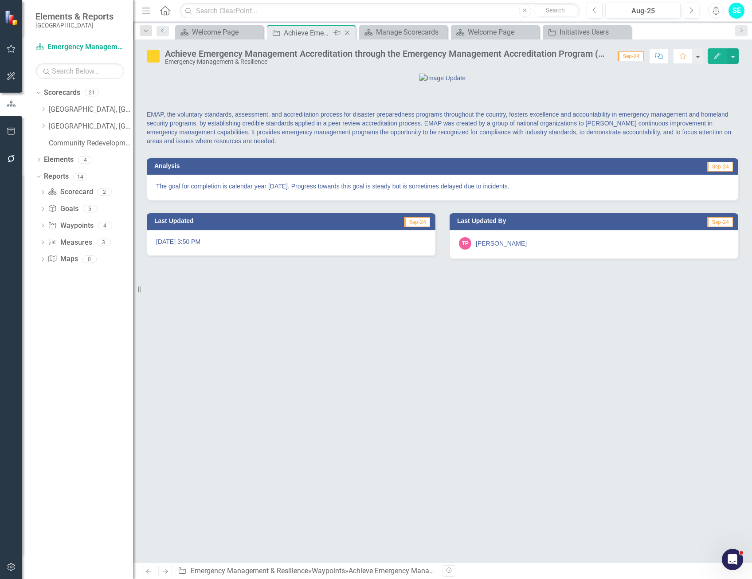
click at [348, 33] on icon "Close" at bounding box center [347, 32] width 9 height 7
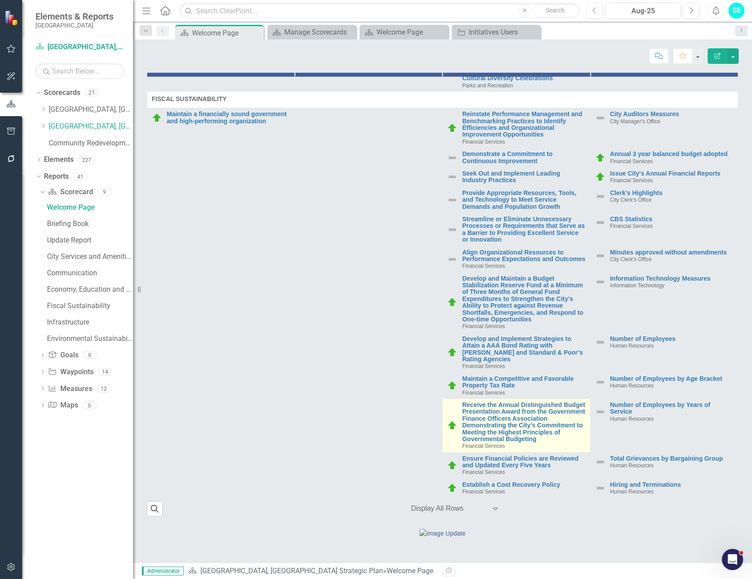
scroll to position [3280, 0]
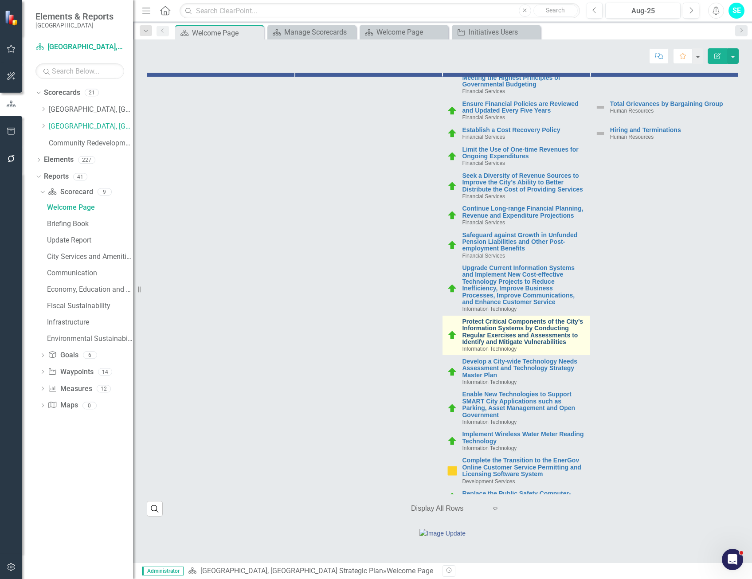
click at [508, 326] on link "Protect Critical Components of the City’s Information Systems by Conducting Reg…" at bounding box center [523, 331] width 123 height 27
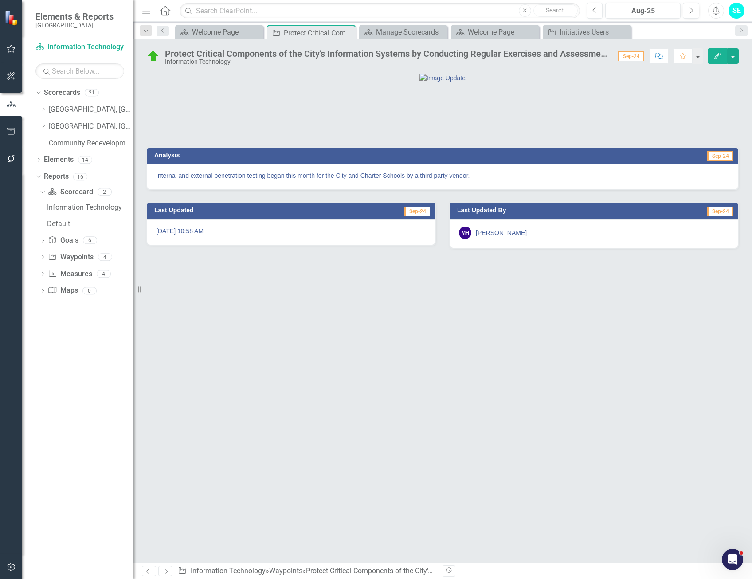
click at [711, 60] on button "Edit" at bounding box center [717, 56] width 20 height 16
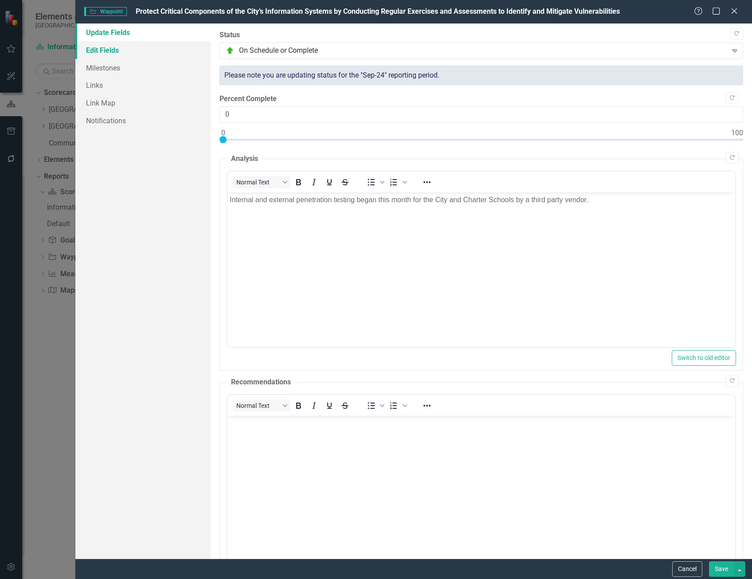
click at [126, 52] on link "Edit Fields" at bounding box center [142, 50] width 135 height 18
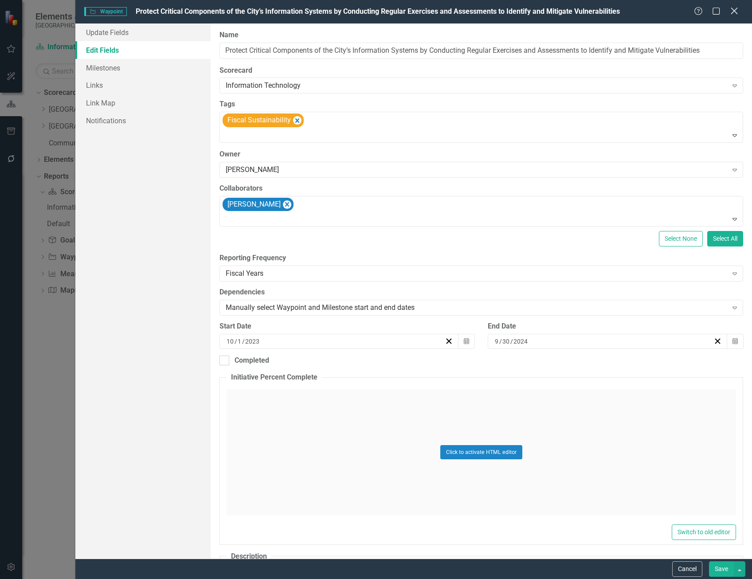
click at [737, 13] on icon at bounding box center [733, 11] width 7 height 7
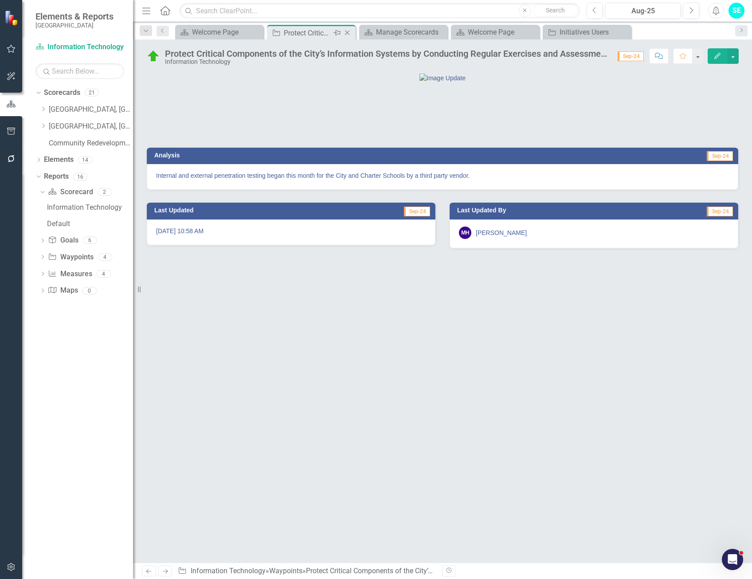
click at [349, 31] on icon "Close" at bounding box center [347, 32] width 9 height 7
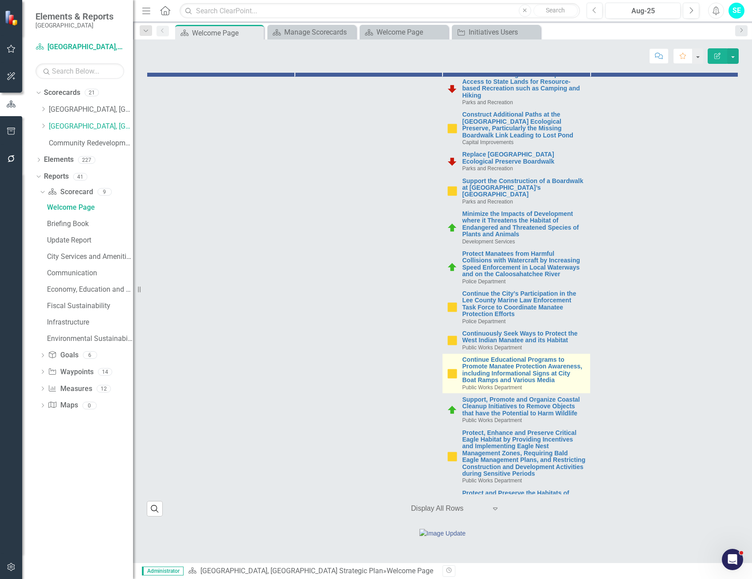
scroll to position [6414, 0]
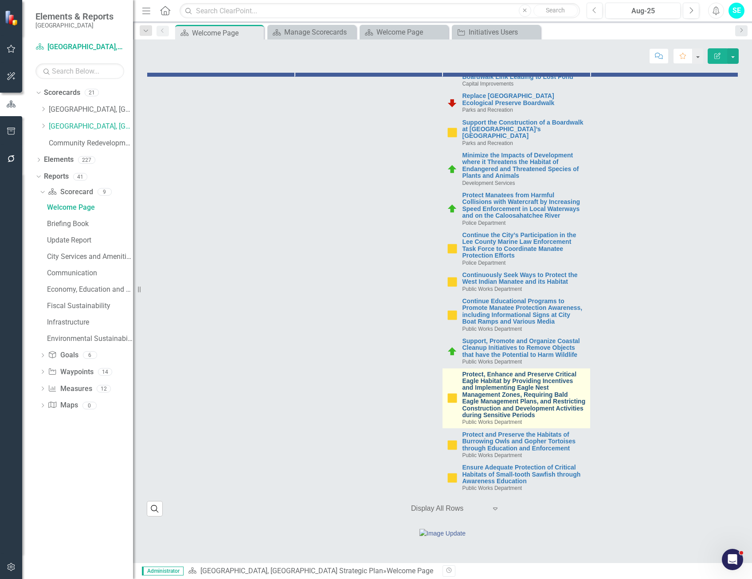
click at [500, 371] on link "Protect, Enhance and Preserve Critical Eagle Habitat by Providing Incentives an…" at bounding box center [523, 395] width 123 height 48
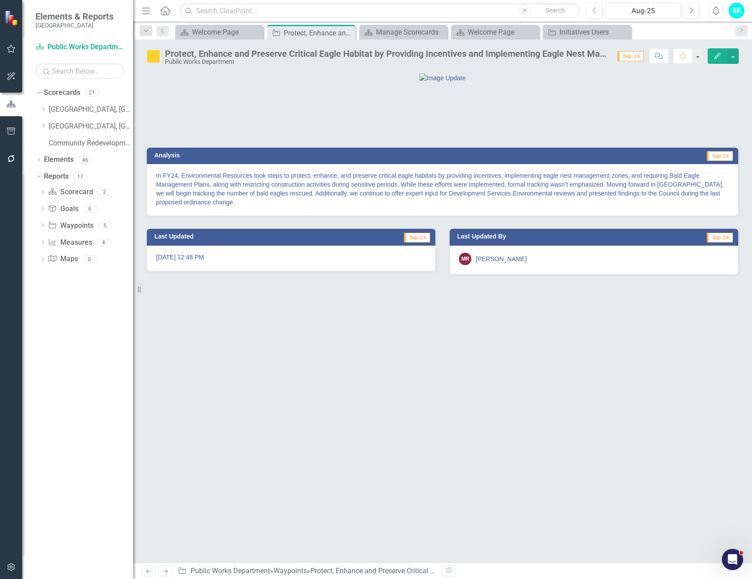
click at [722, 56] on button "Edit" at bounding box center [717, 56] width 20 height 16
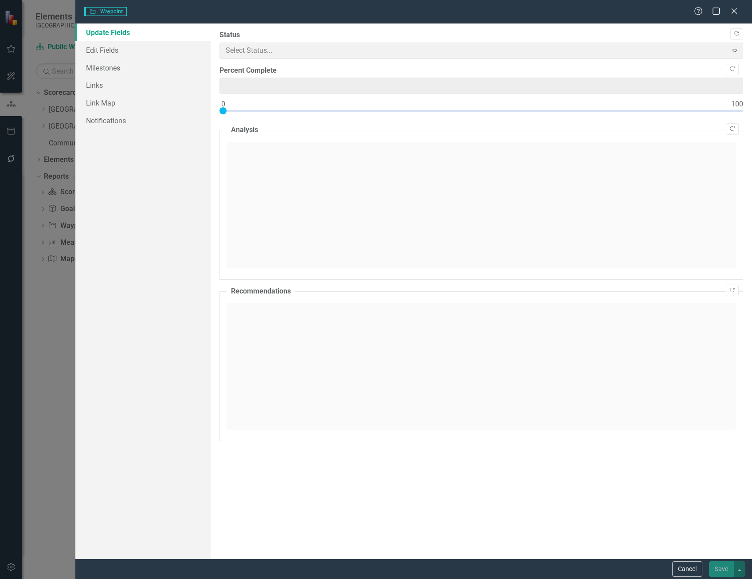
type input "50"
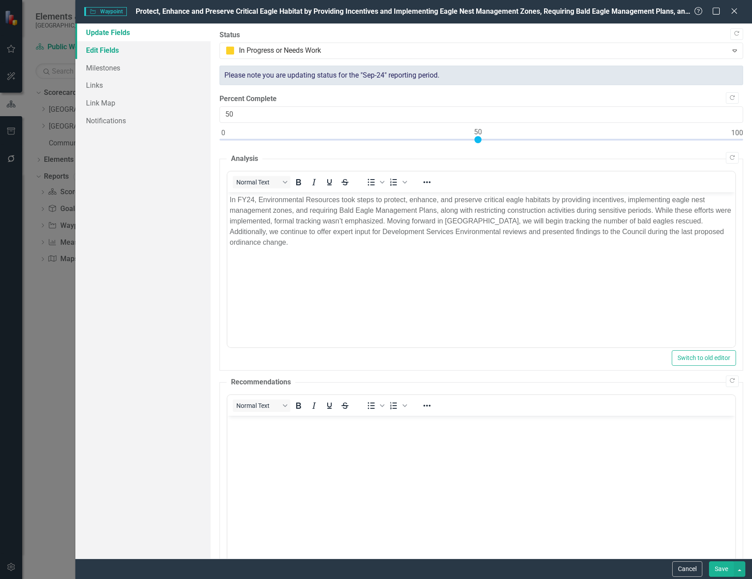
click at [133, 49] on link "Edit Fields" at bounding box center [142, 50] width 135 height 18
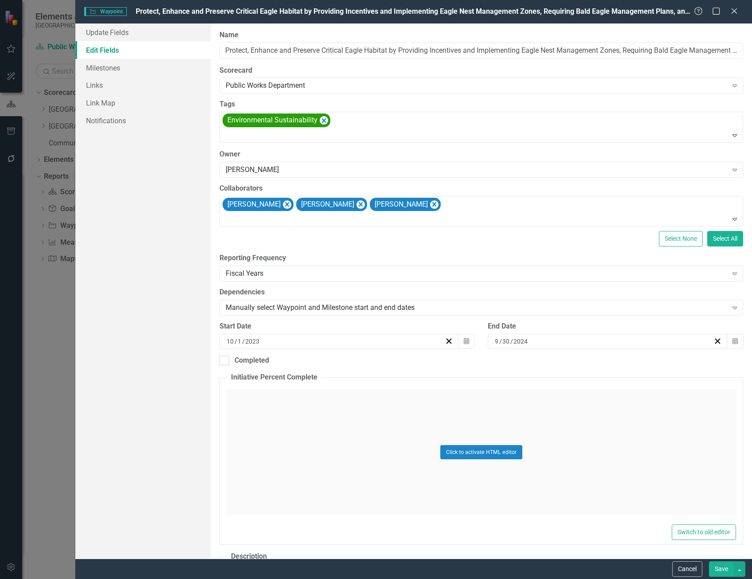
click at [737, 11] on icon "Close" at bounding box center [734, 11] width 9 height 7
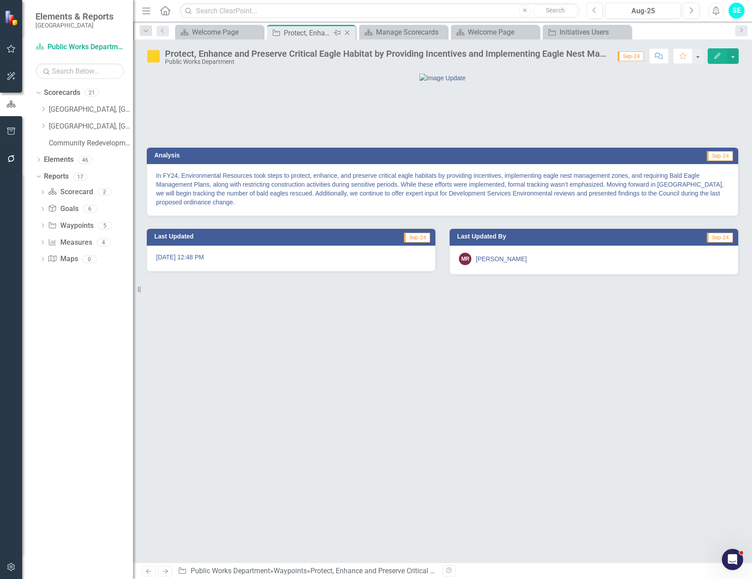
click at [347, 33] on icon "Close" at bounding box center [347, 32] width 9 height 7
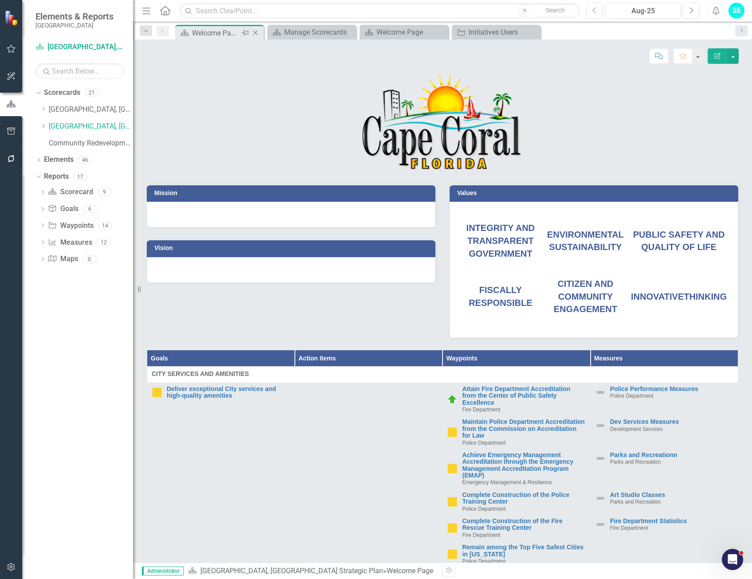
click at [228, 32] on div "Welcome Page" at bounding box center [215, 32] width 47 height 11
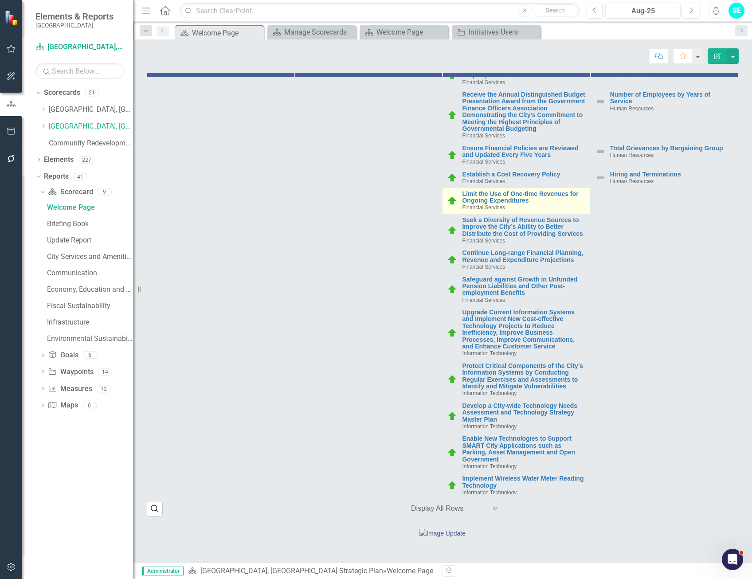
scroll to position [3103, 0]
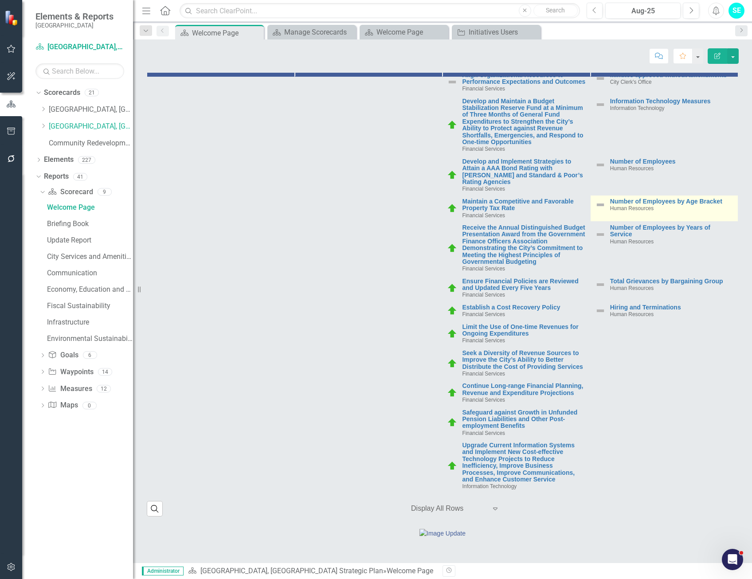
click at [629, 205] on span "Human Resources" at bounding box center [631, 208] width 43 height 6
click at [629, 198] on link "Number of Employees by Age Bracket" at bounding box center [671, 201] width 123 height 7
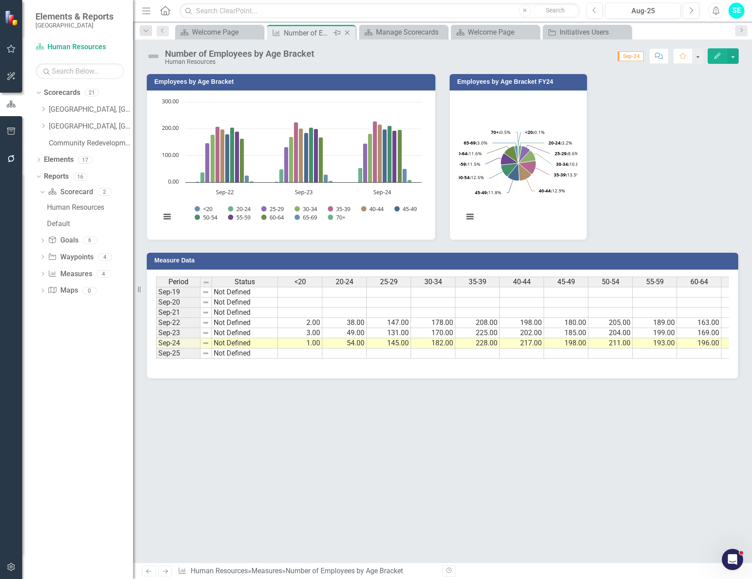
click at [348, 33] on icon "Close" at bounding box center [347, 32] width 9 height 7
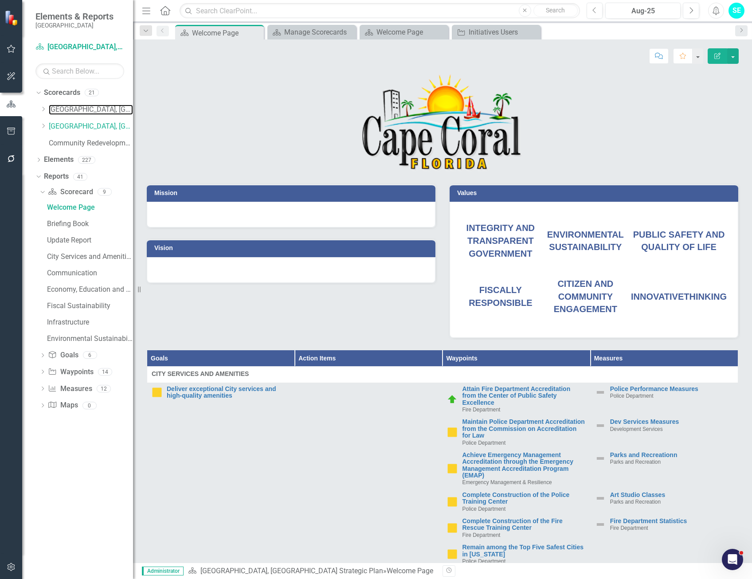
click at [79, 108] on link "[GEOGRAPHIC_DATA], [GEOGRAPHIC_DATA] Business Initiatives" at bounding box center [91, 110] width 84 height 10
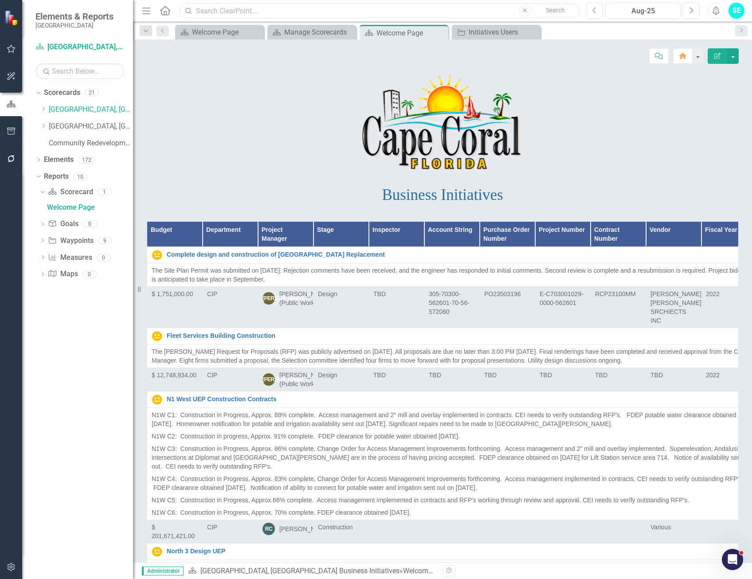
click at [259, 9] on input "text" at bounding box center [380, 11] width 400 height 16
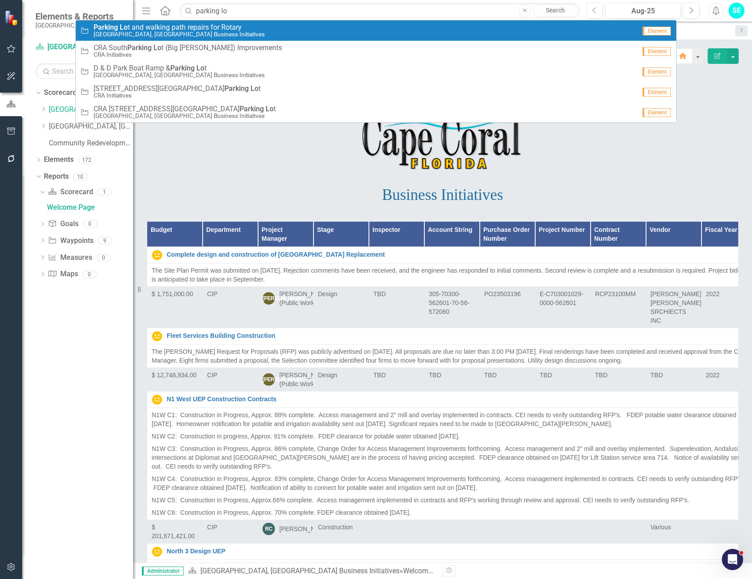
click at [240, 31] on small "[GEOGRAPHIC_DATA], [GEOGRAPHIC_DATA] Business Initiatives" at bounding box center [179, 34] width 171 height 7
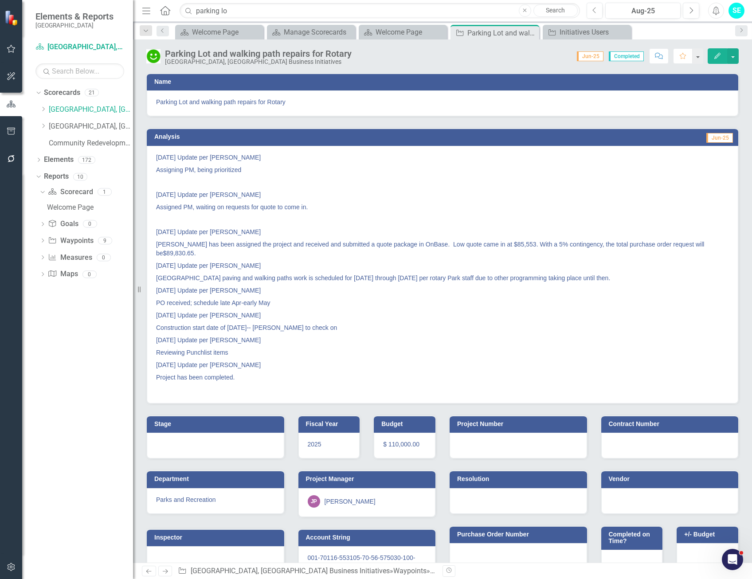
click at [719, 54] on icon "Edit" at bounding box center [717, 56] width 8 height 6
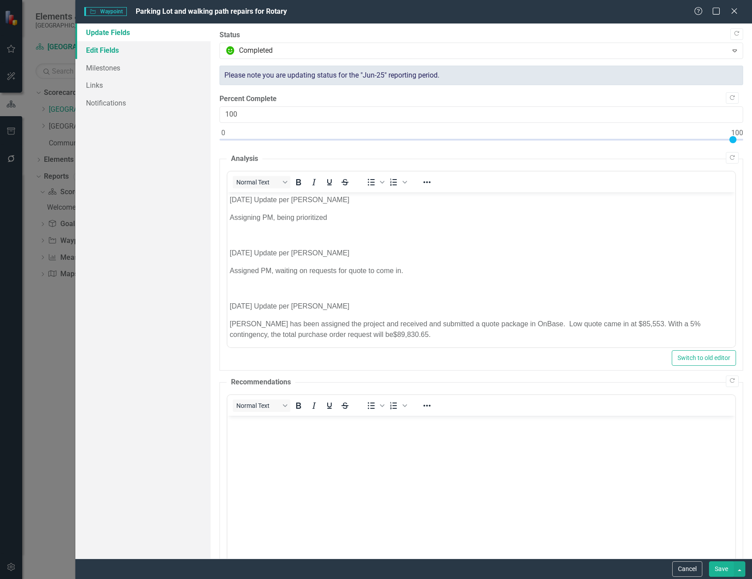
click at [135, 56] on link "Edit Fields" at bounding box center [142, 50] width 135 height 18
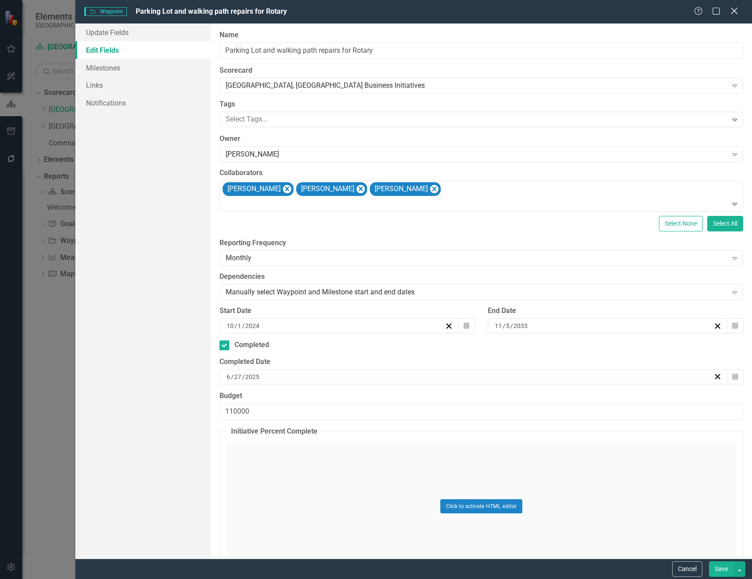
click at [736, 11] on icon "Close" at bounding box center [733, 11] width 11 height 8
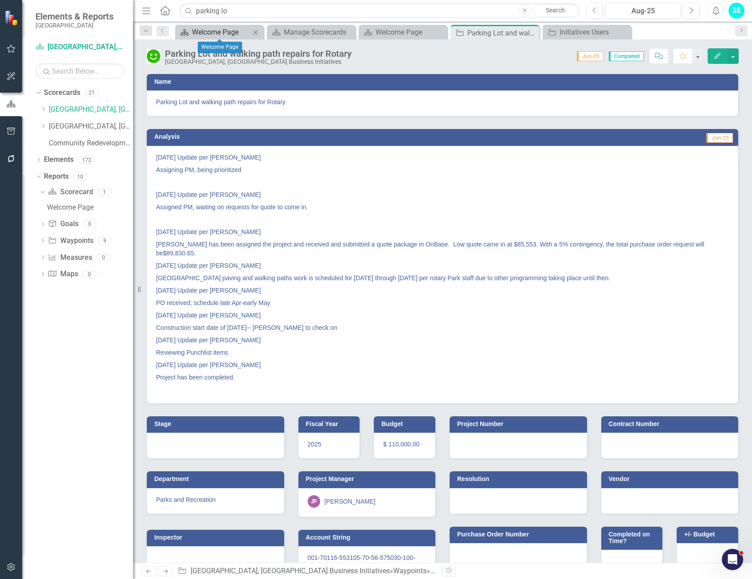
click at [234, 30] on div "Welcome Page" at bounding box center [221, 32] width 58 height 11
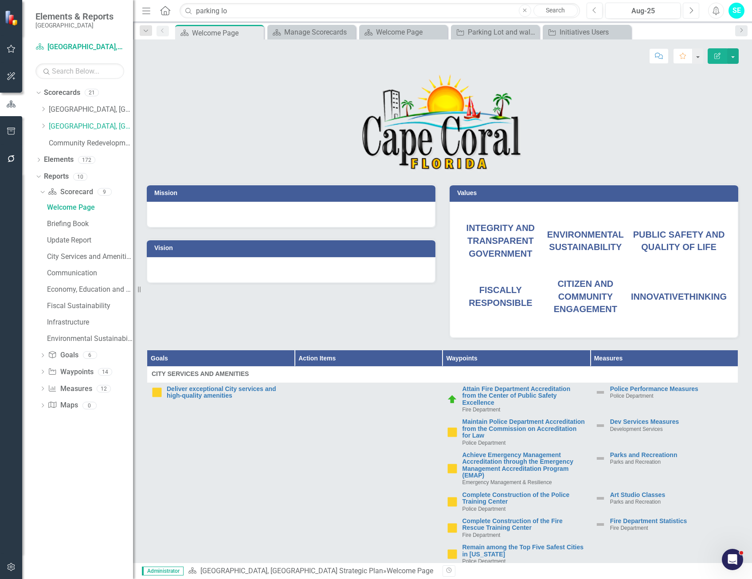
click at [692, 12] on icon "Next" at bounding box center [690, 11] width 5 height 8
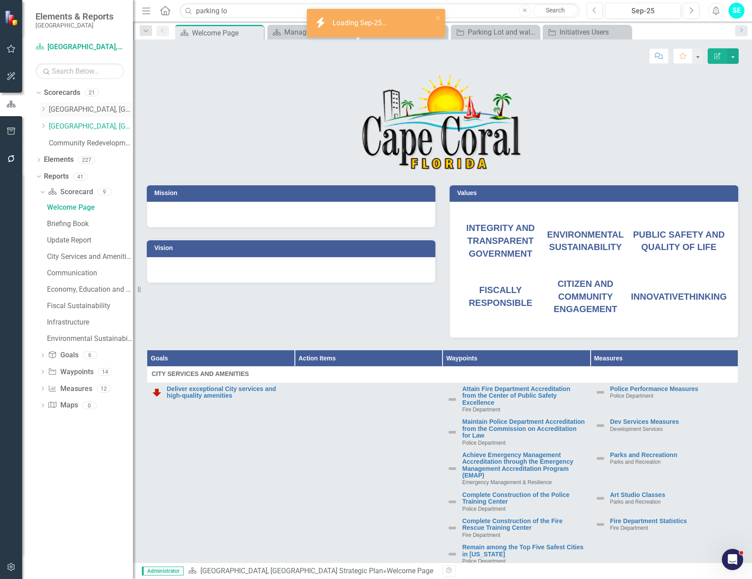
click at [78, 110] on link "[GEOGRAPHIC_DATA], [GEOGRAPHIC_DATA] Business Initiatives" at bounding box center [91, 110] width 84 height 10
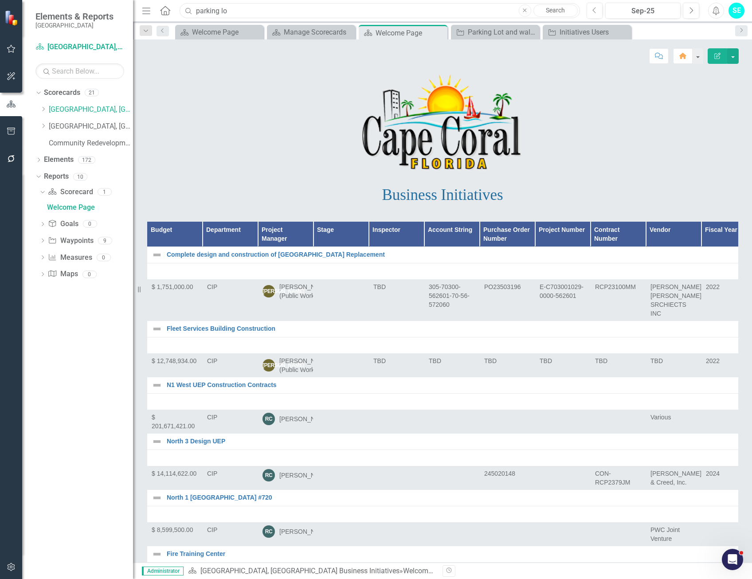
click at [254, 12] on input "parking lo" at bounding box center [380, 11] width 400 height 16
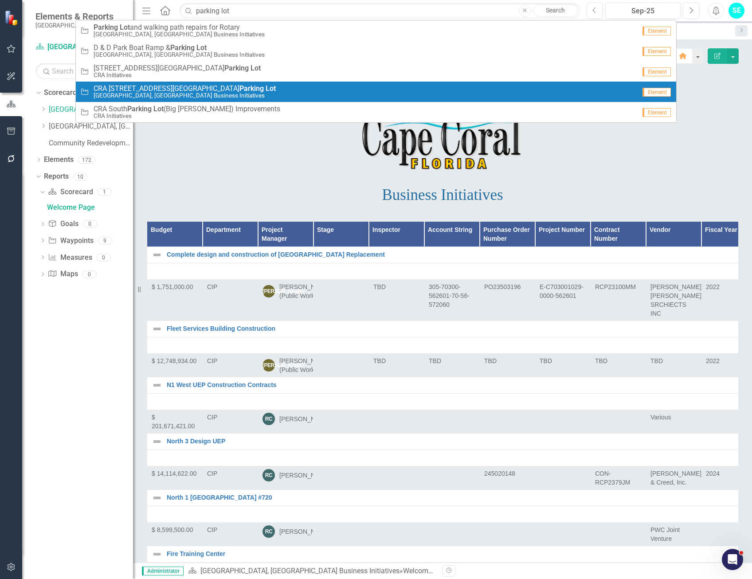
drag, startPoint x: 270, startPoint y: 173, endPoint x: 276, endPoint y: 170, distance: 7.1
click at [270, 173] on div "Business Initiatives" at bounding box center [442, 191] width 605 height 37
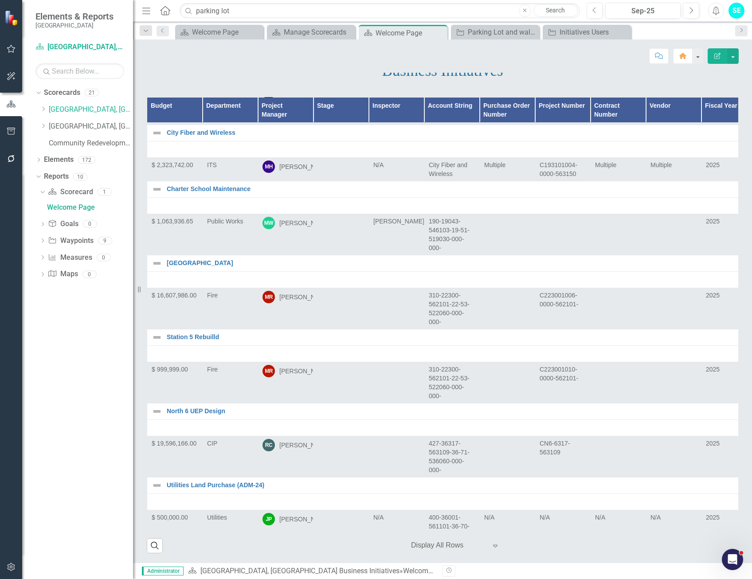
scroll to position [7398, 0]
click at [228, 13] on input "parking lot" at bounding box center [380, 11] width 400 height 16
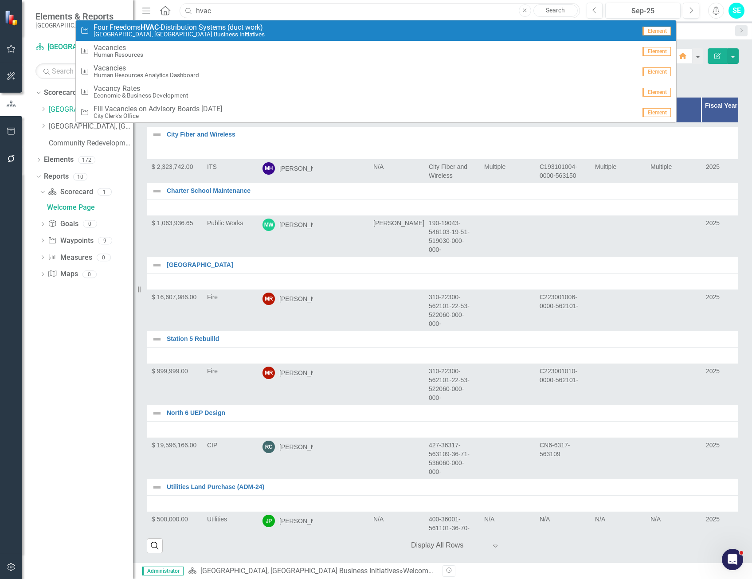
type input "hvac"
click at [228, 29] on span "Four Freedoms HVAC -Distribution Systems (duct work)" at bounding box center [179, 27] width 171 height 8
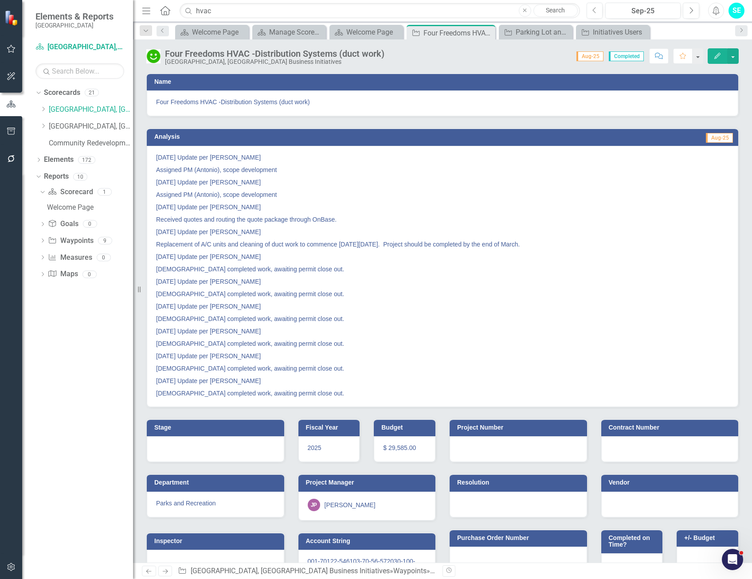
click at [715, 57] on icon "Edit" at bounding box center [717, 56] width 8 height 6
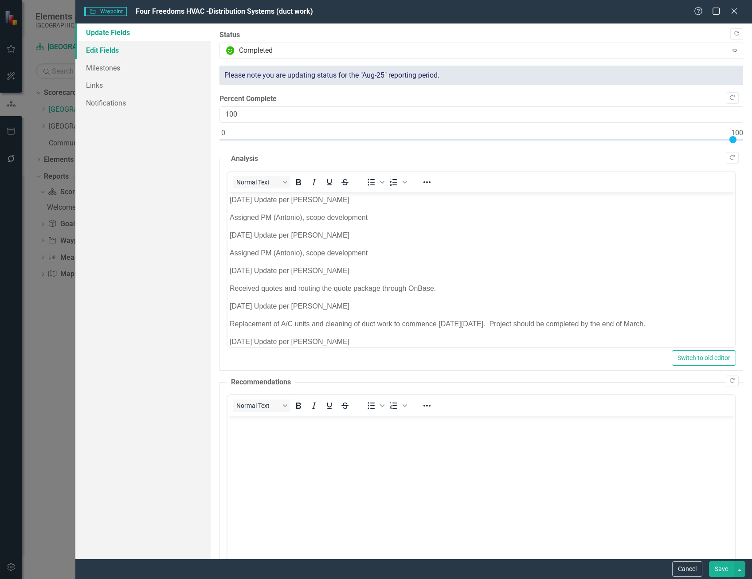
click at [139, 53] on link "Edit Fields" at bounding box center [142, 50] width 135 height 18
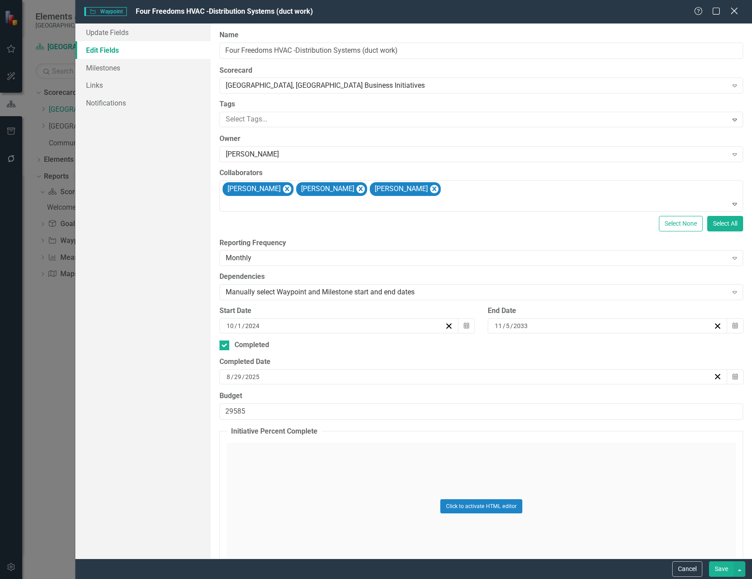
click at [736, 11] on icon "Close" at bounding box center [733, 11] width 11 height 8
